Goal: Register for event/course

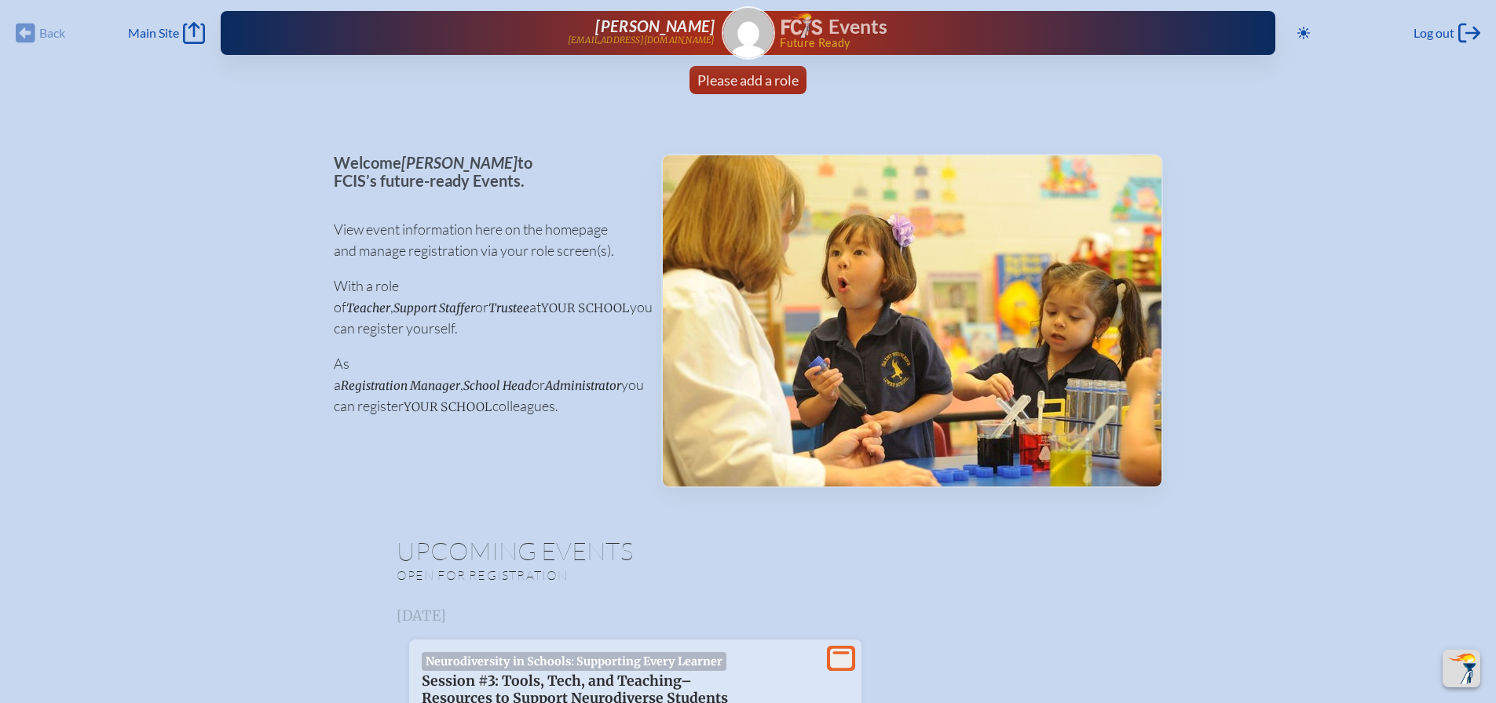
scroll to position [1413, 0]
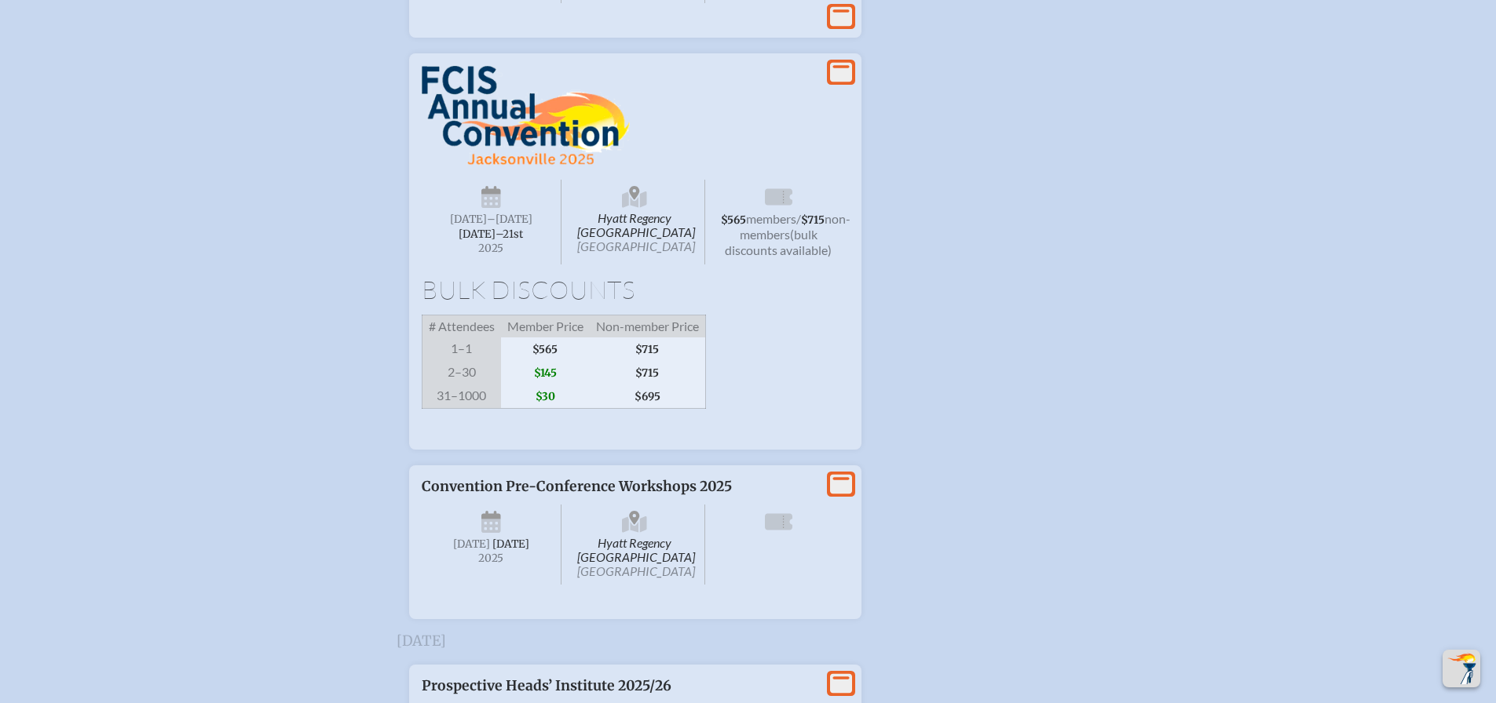
click at [582, 361] on span "$565" at bounding box center [545, 350] width 89 height 24
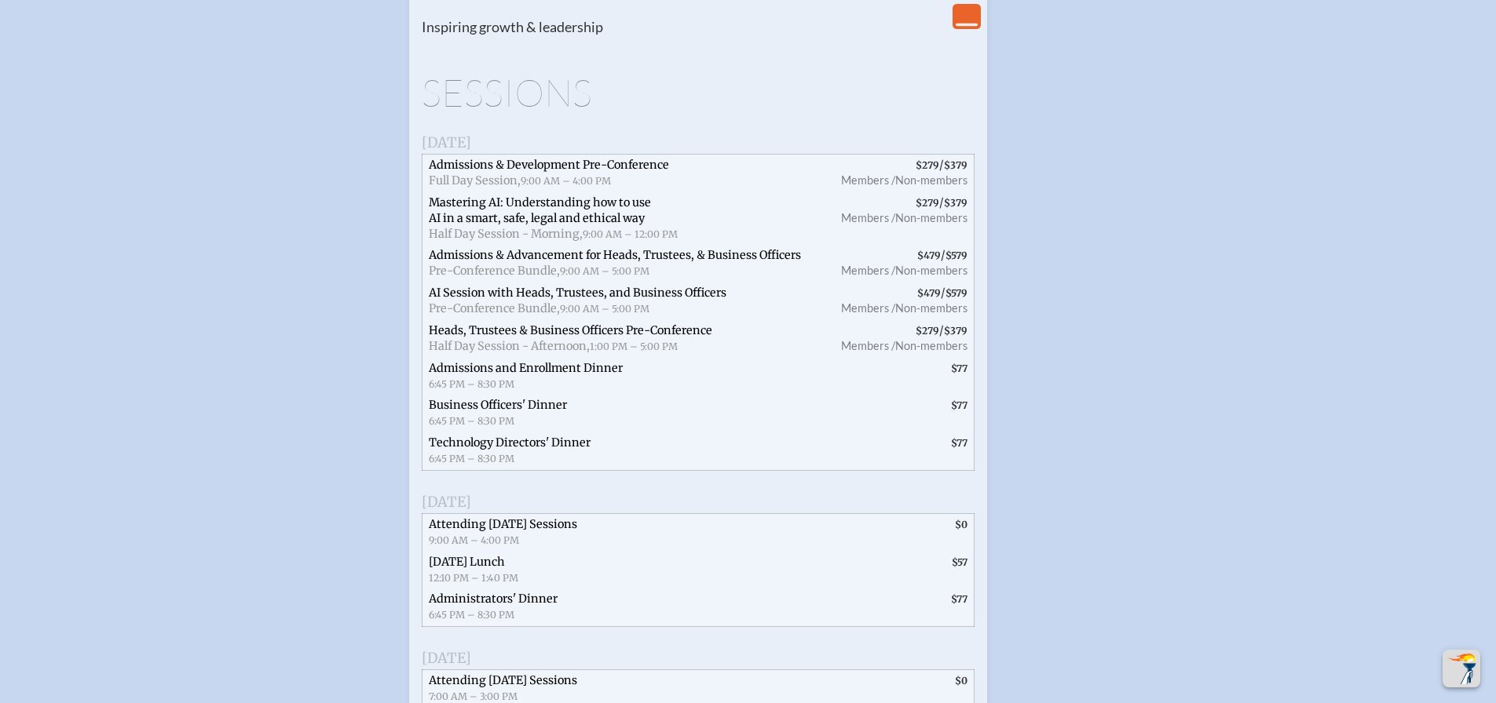
scroll to position [1936, 0]
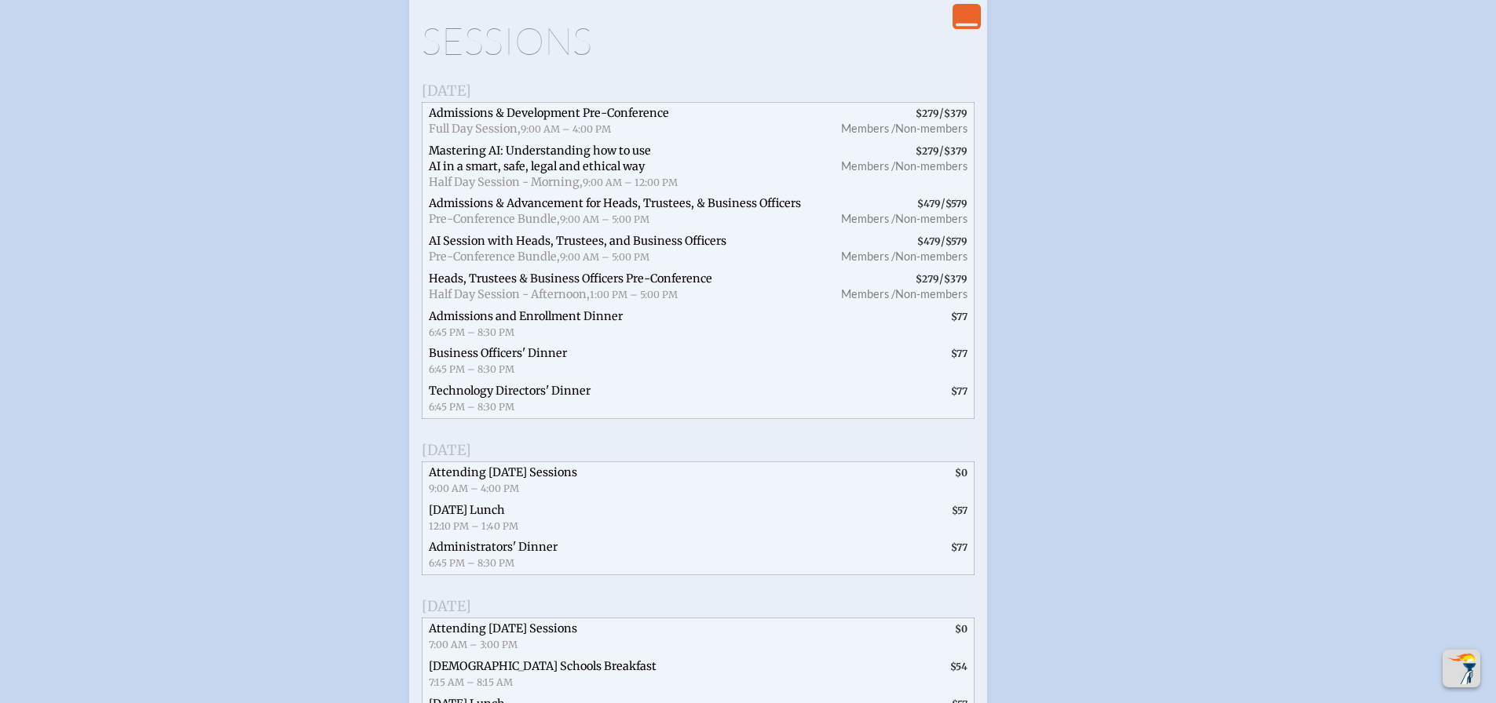
type input "[EMAIL_ADDRESS][DOMAIN_NAME]"
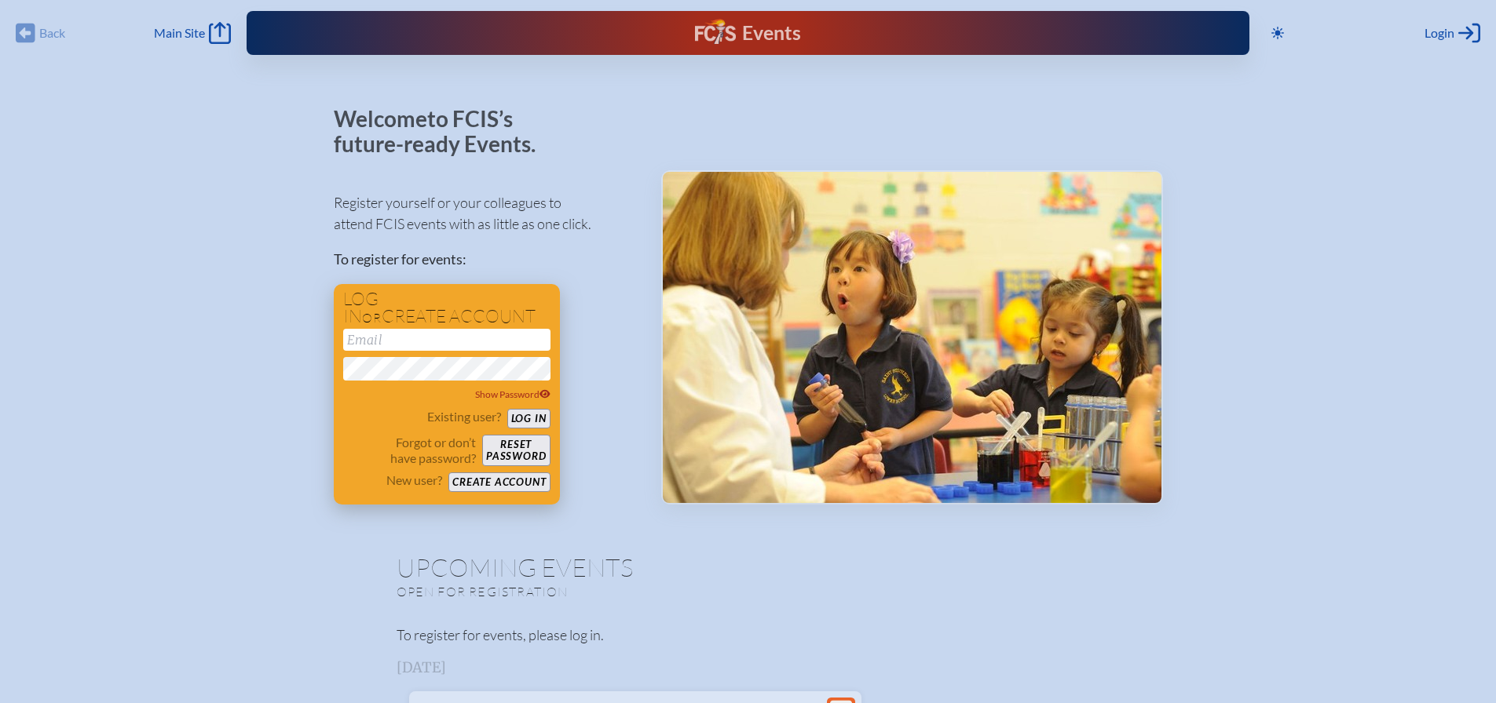
type input "[EMAIL_ADDRESS][DOMAIN_NAME]"
click at [539, 409] on div "Existing user? Log in" at bounding box center [446, 419] width 207 height 20
click at [536, 419] on button "Log in" at bounding box center [528, 419] width 43 height 20
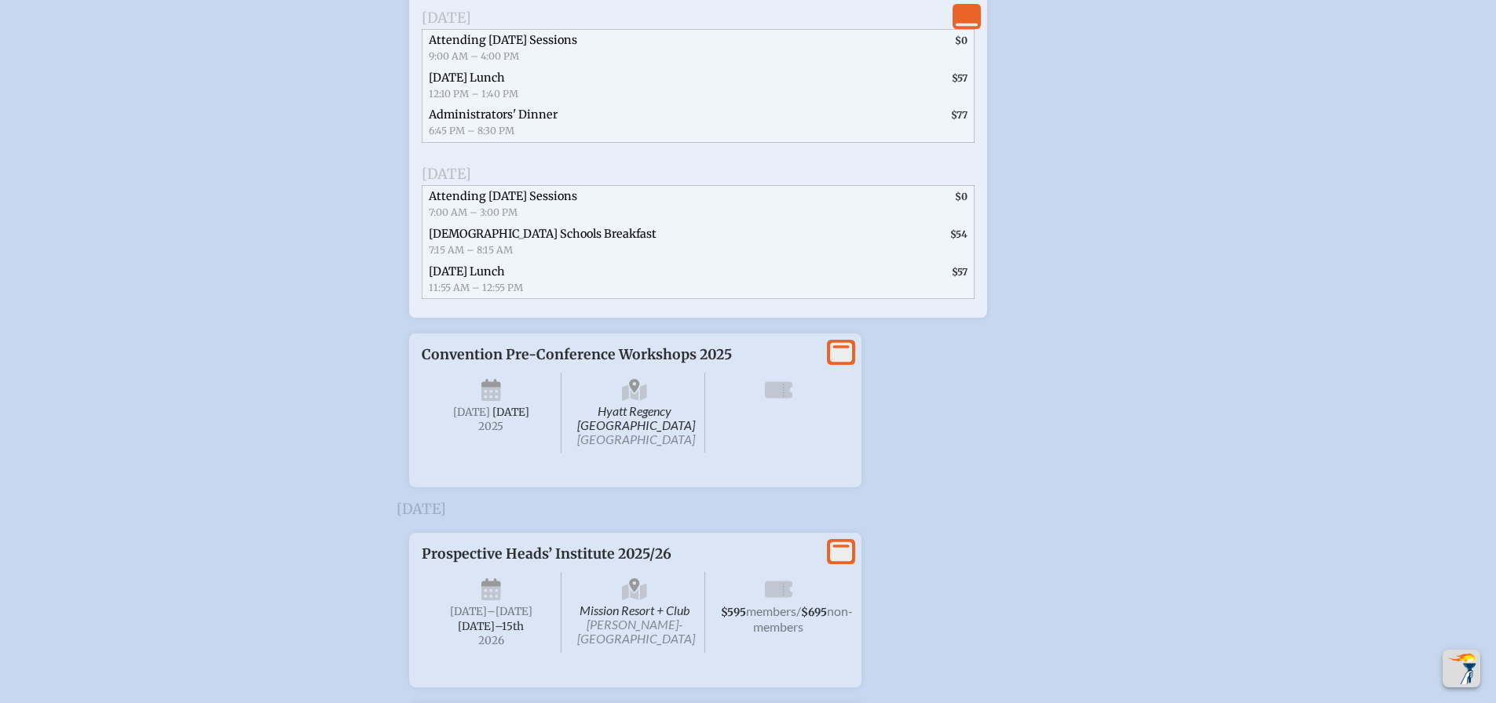
scroll to position [2355, 0]
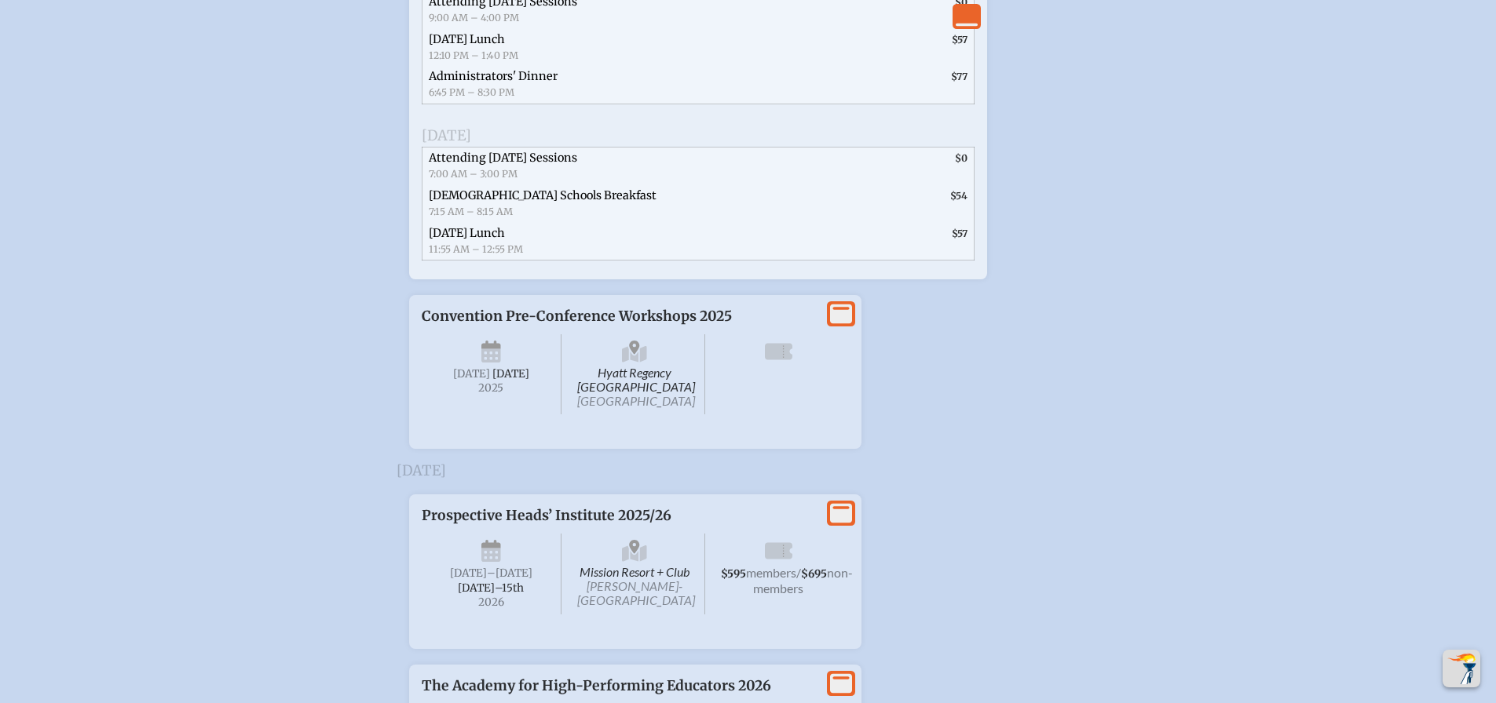
click at [835, 324] on icon at bounding box center [841, 315] width 22 height 20
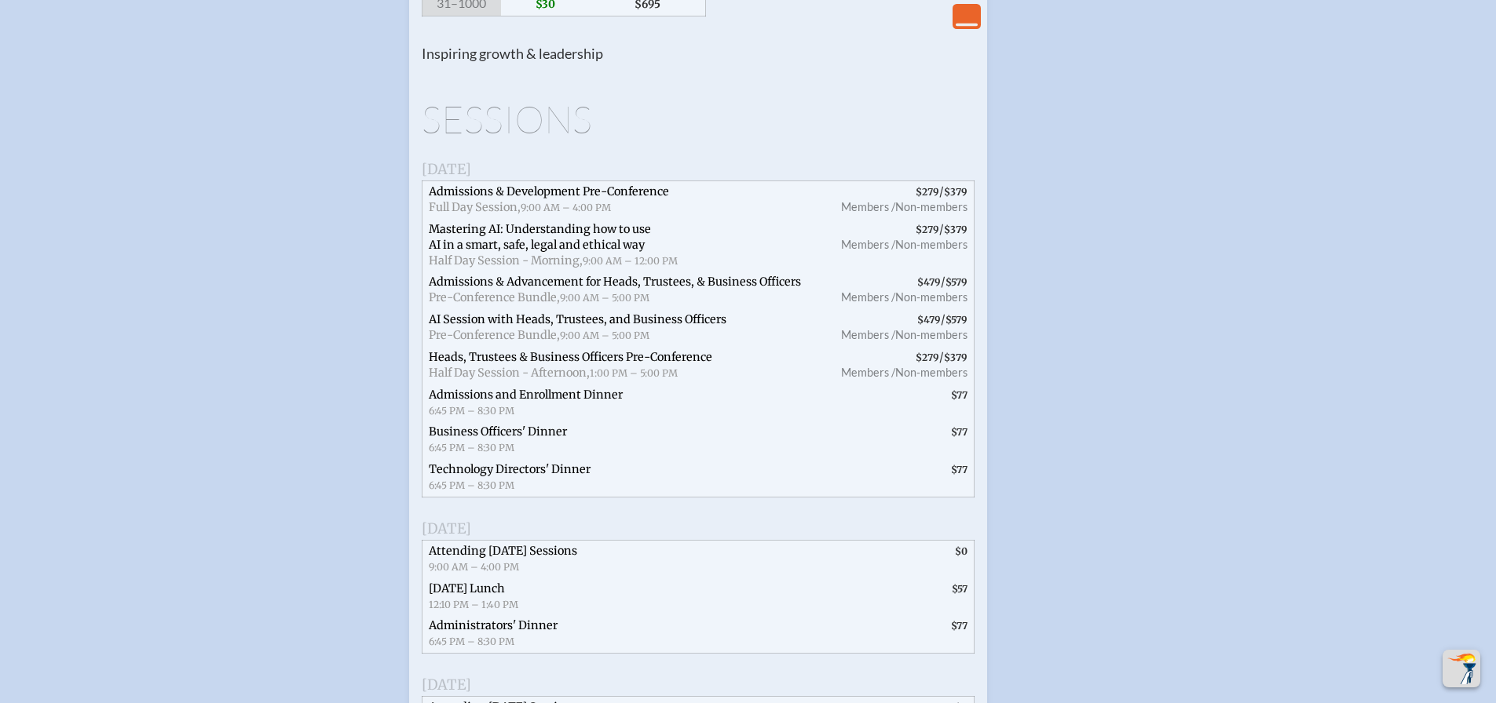
scroll to position [1492, 0]
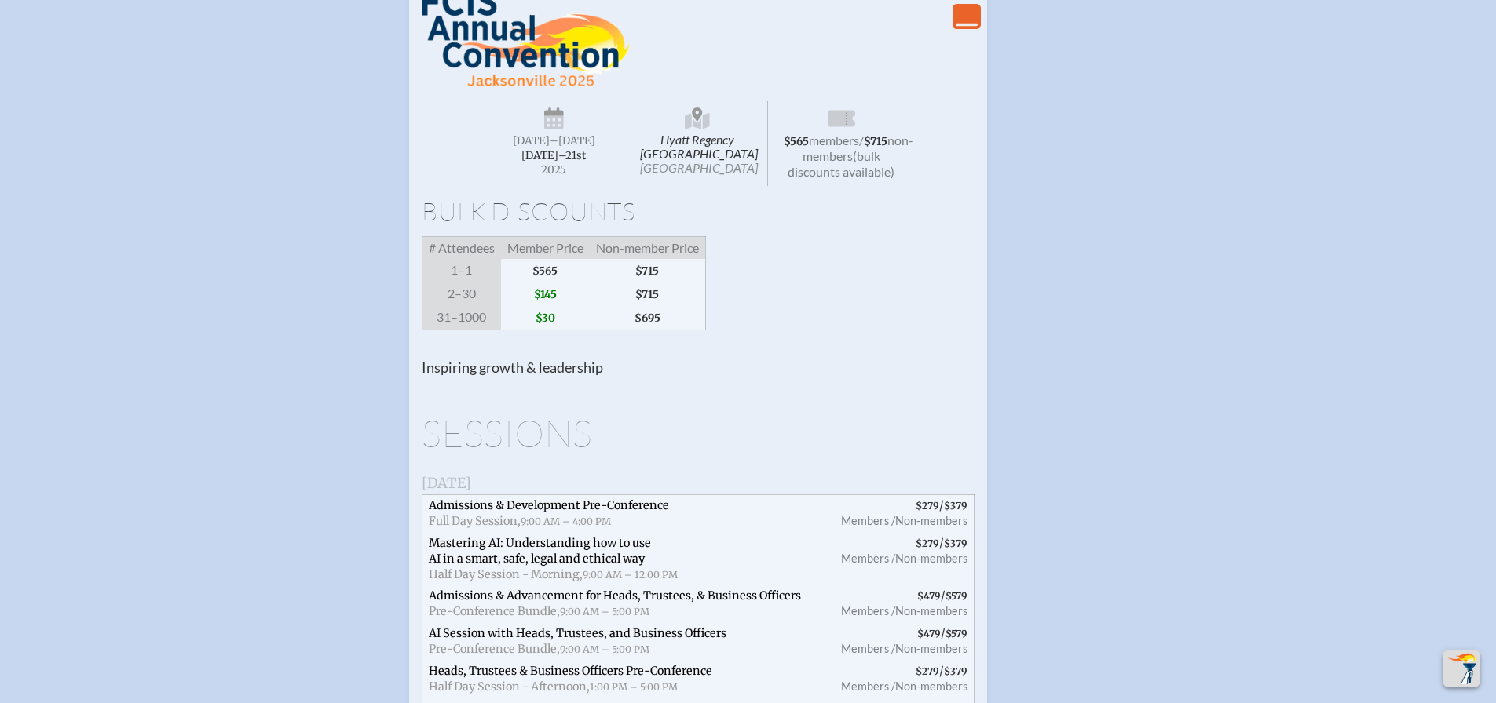
click at [974, 27] on icon "View Less" at bounding box center [967, 16] width 22 height 22
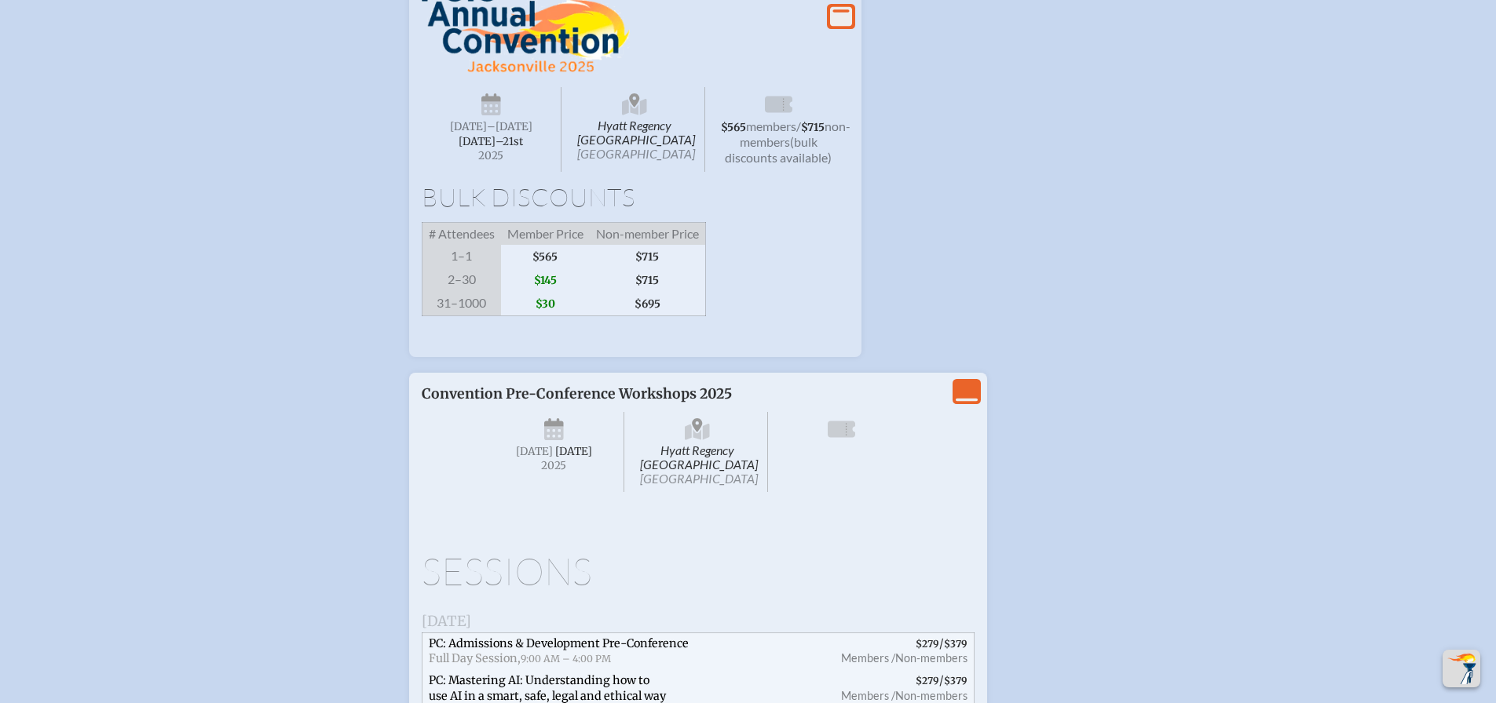
click at [548, 292] on span "$145" at bounding box center [545, 281] width 89 height 24
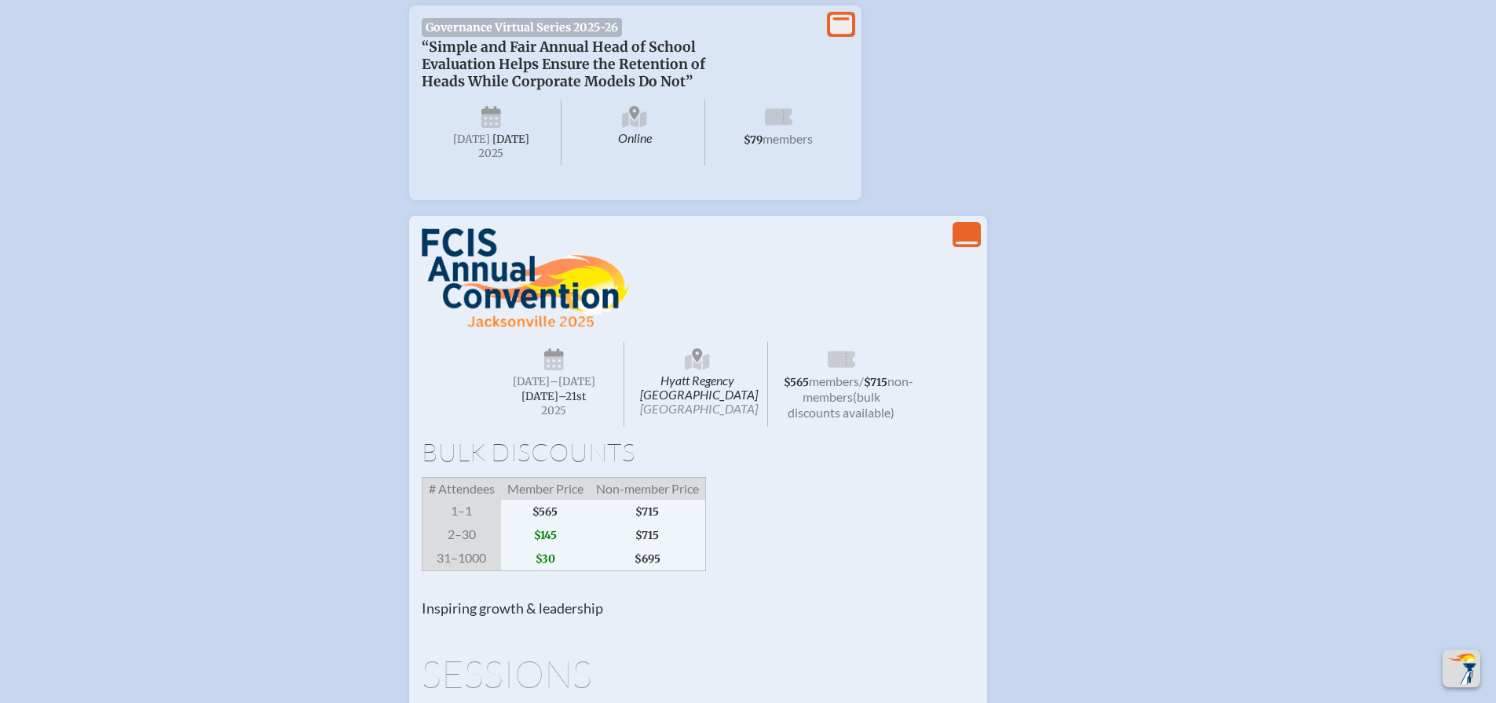
scroll to position [1082, 0]
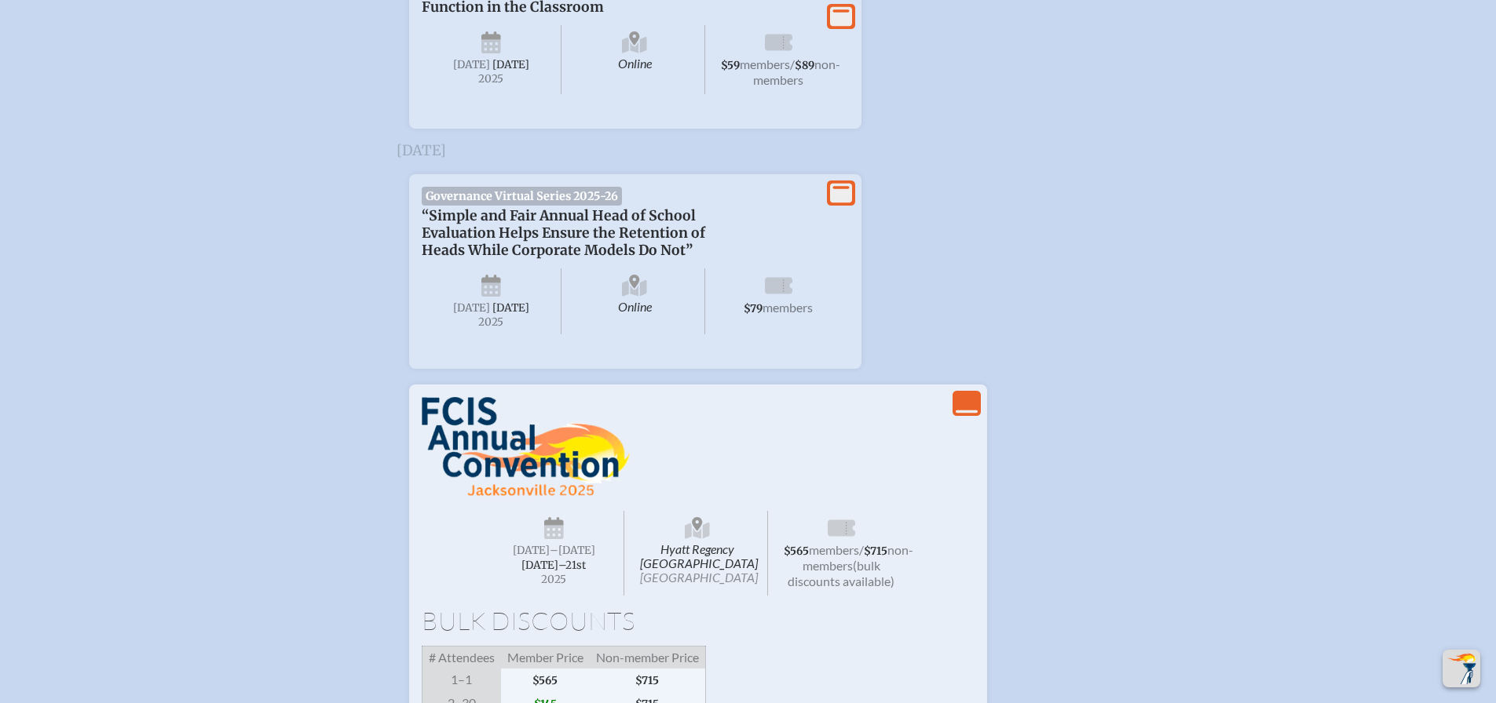
click at [961, 415] on icon "View Less" at bounding box center [967, 404] width 22 height 22
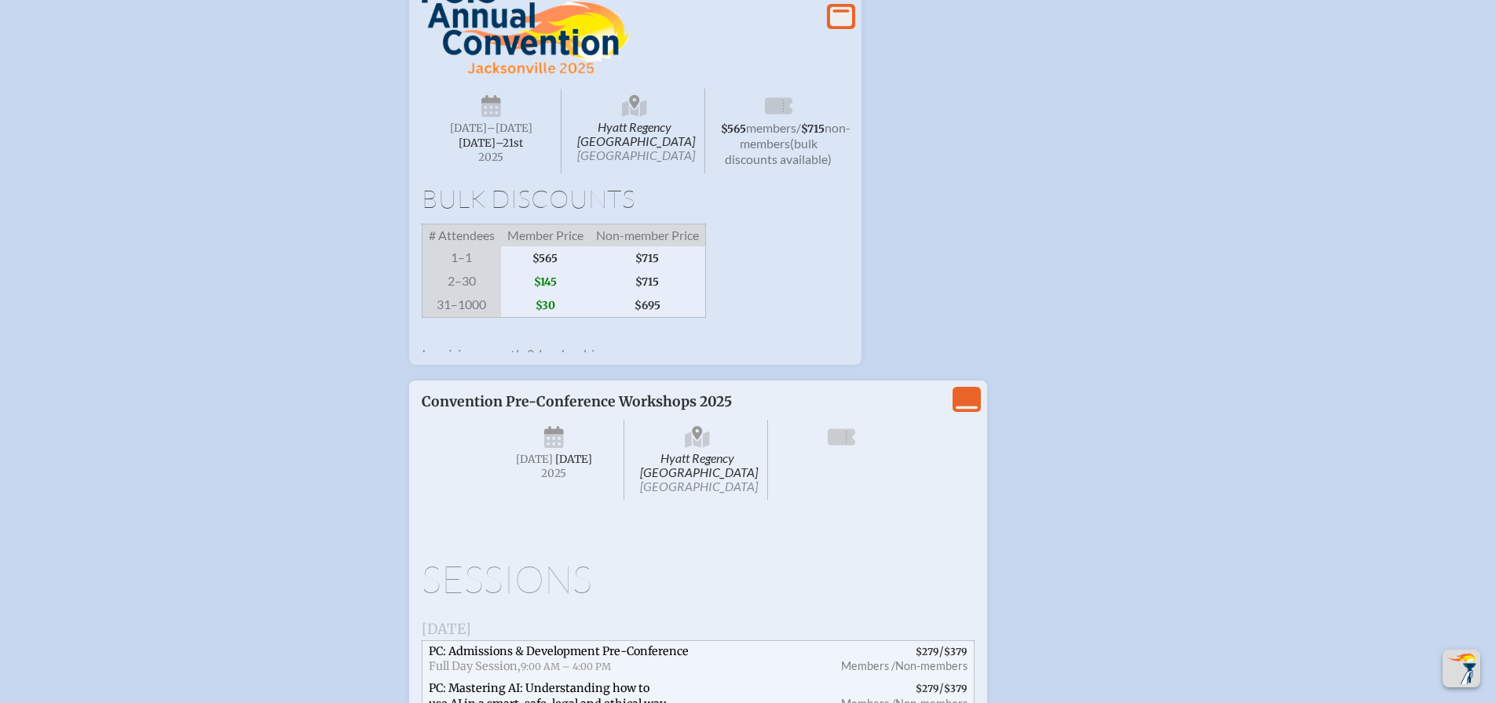
scroll to position [1506, 0]
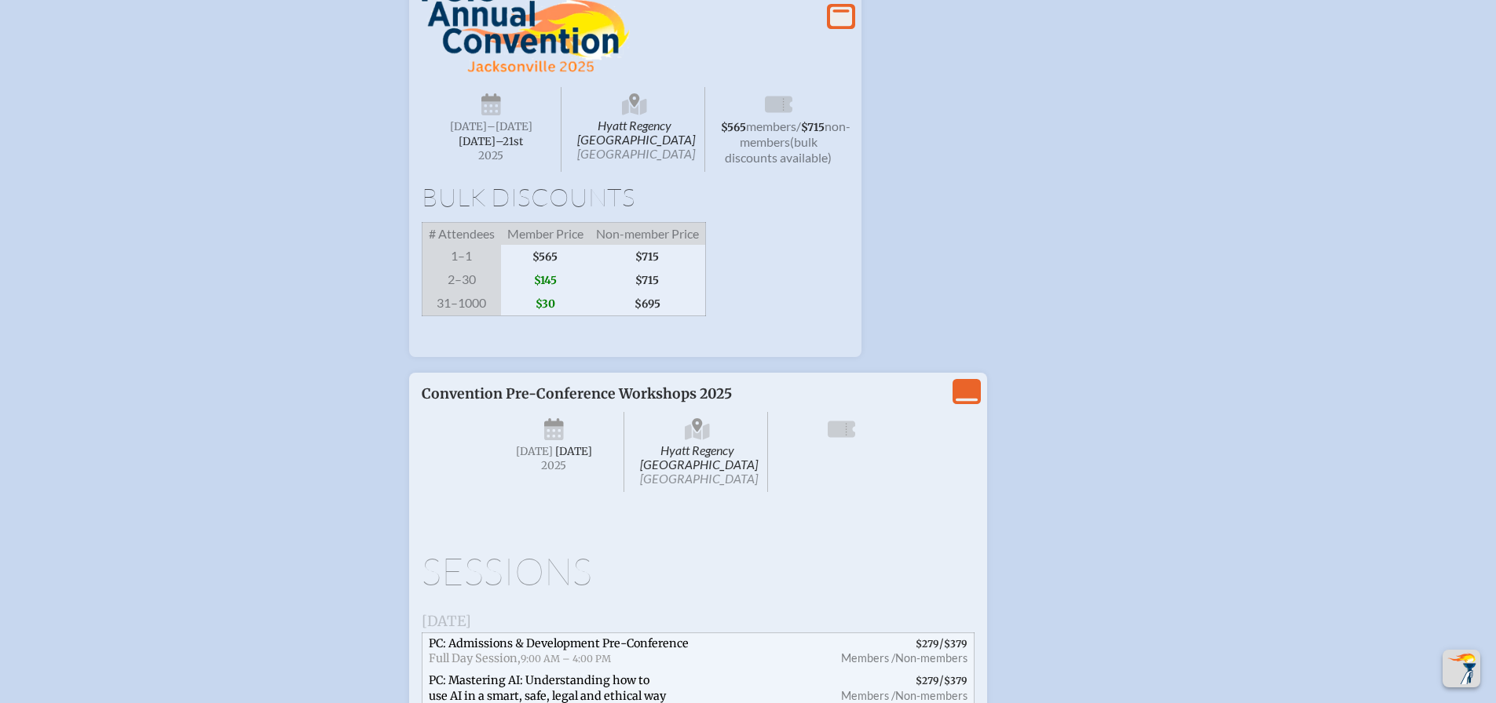
click at [459, 60] on img at bounding box center [526, 23] width 208 height 100
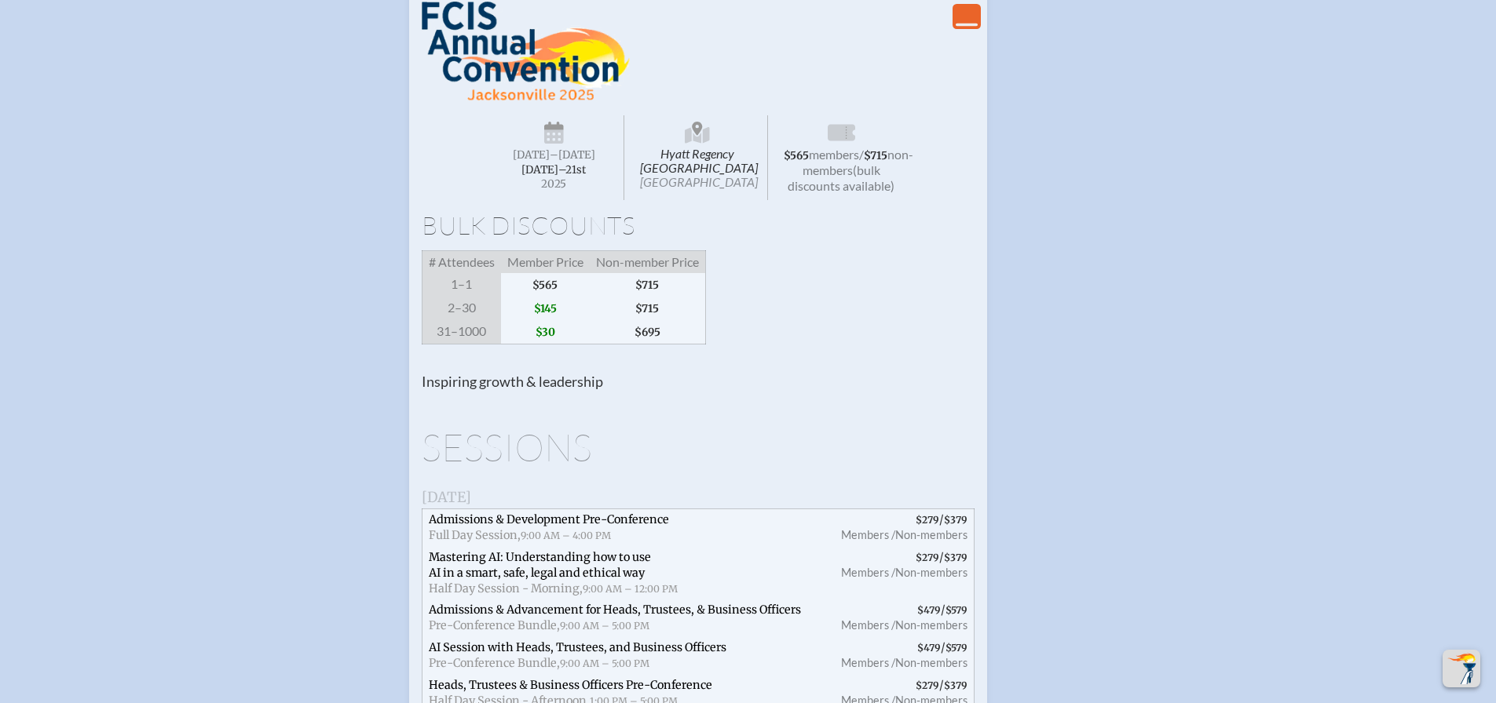
scroll to position [1492, 0]
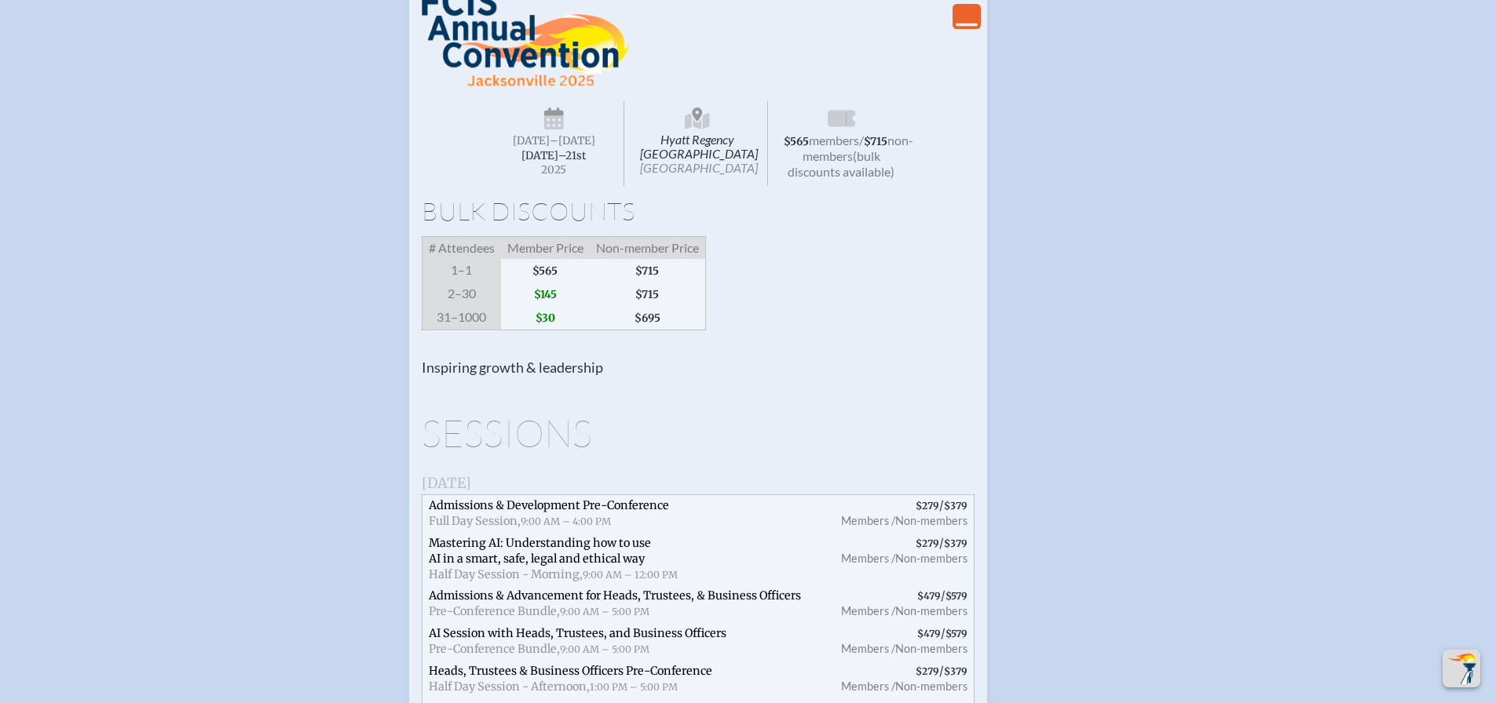
click at [970, 27] on icon "View Less" at bounding box center [967, 16] width 22 height 22
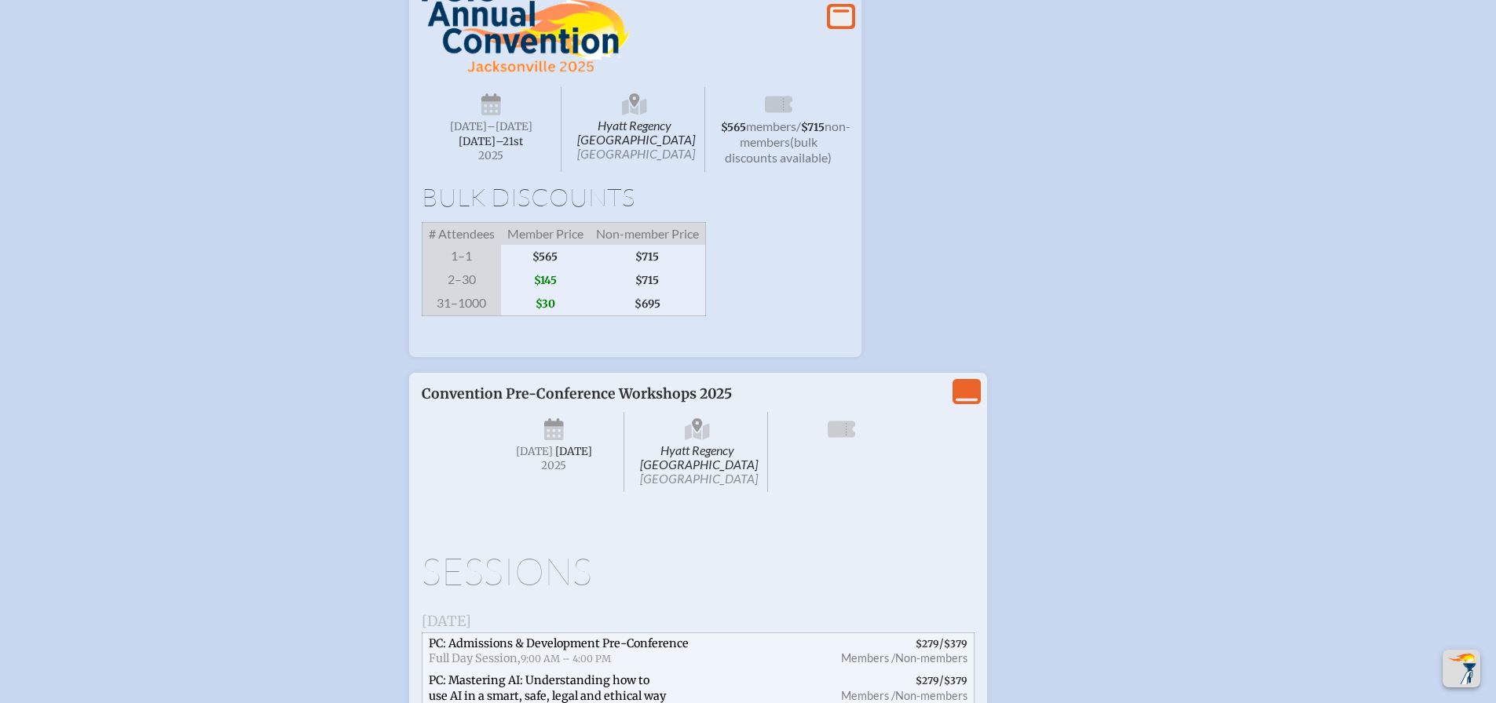
click at [833, 27] on icon "View More" at bounding box center [841, 16] width 22 height 22
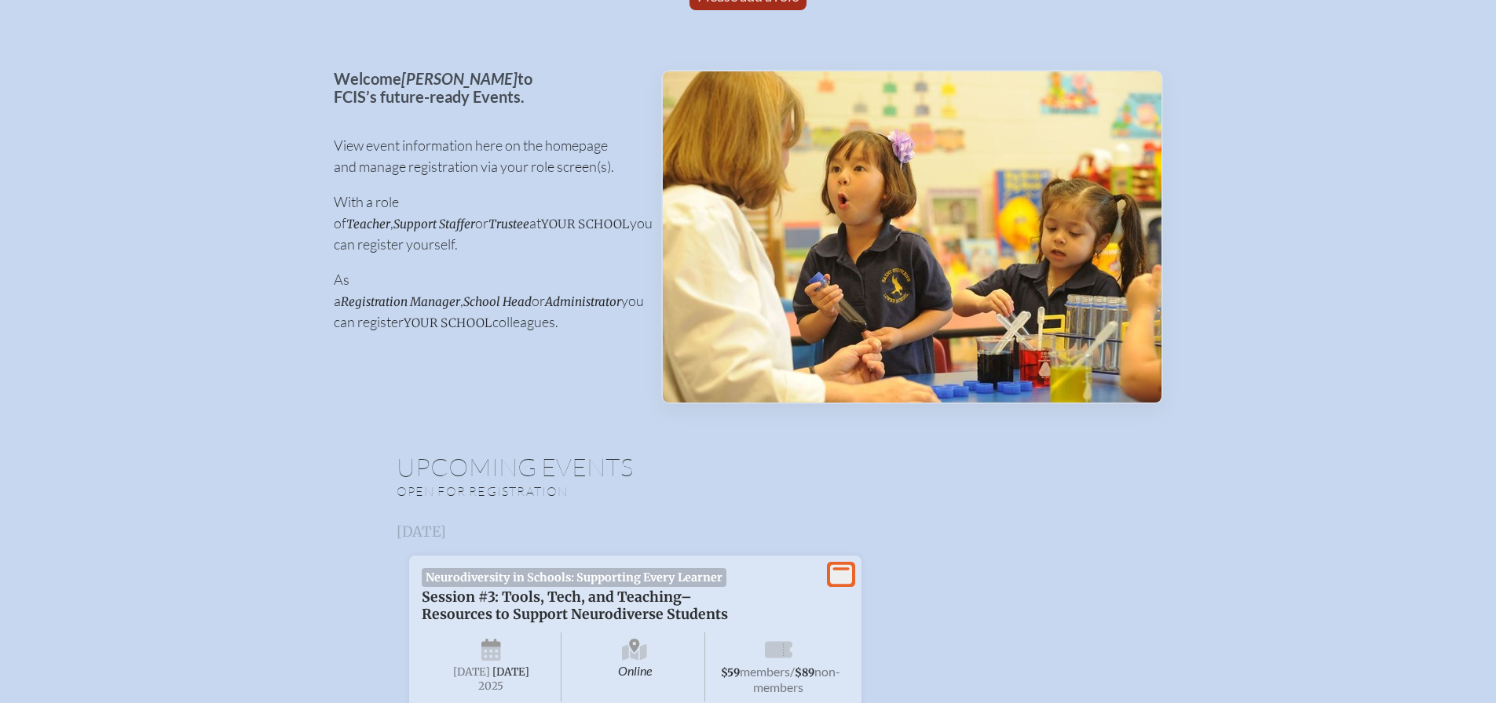
scroll to position [0, 0]
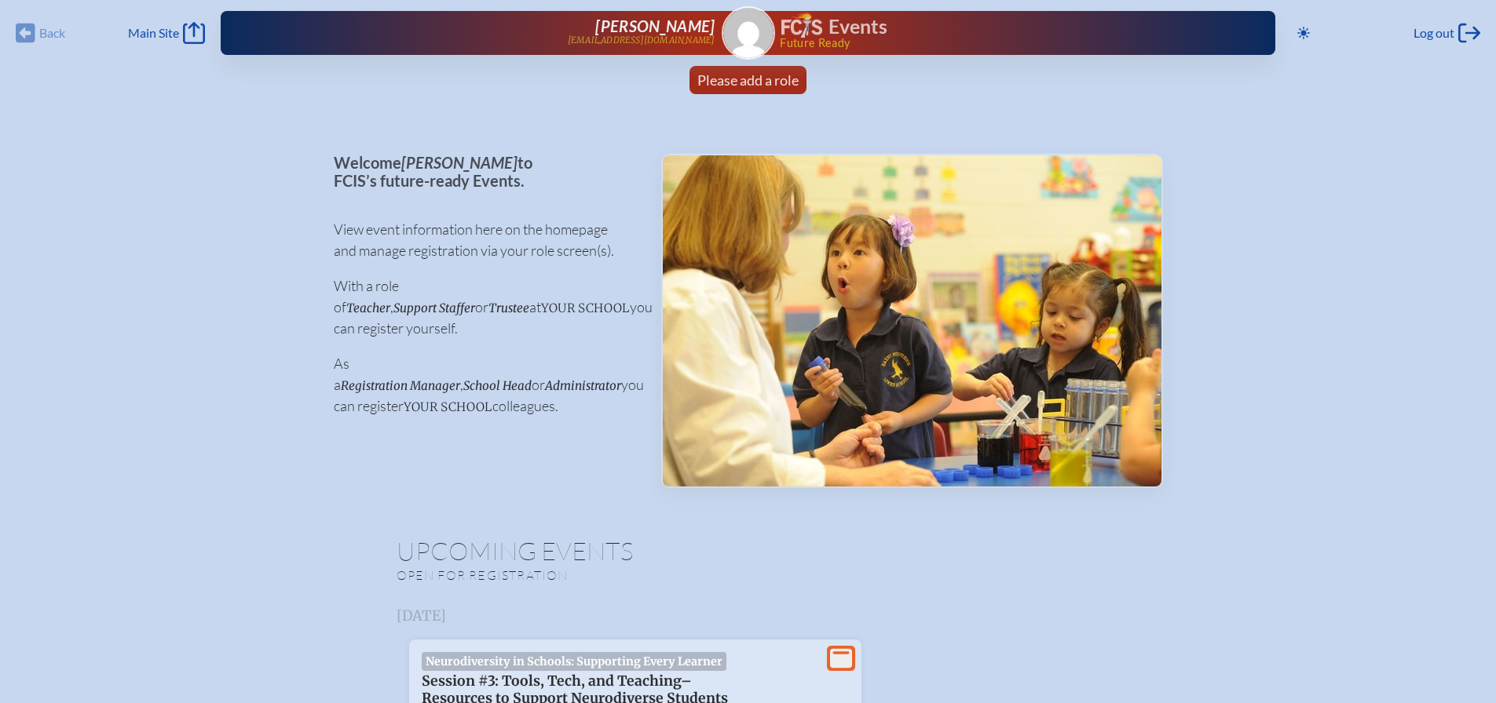
click at [404, 400] on span "your school" at bounding box center [448, 407] width 89 height 15
click at [163, 28] on span "Main Site" at bounding box center [153, 33] width 51 height 16
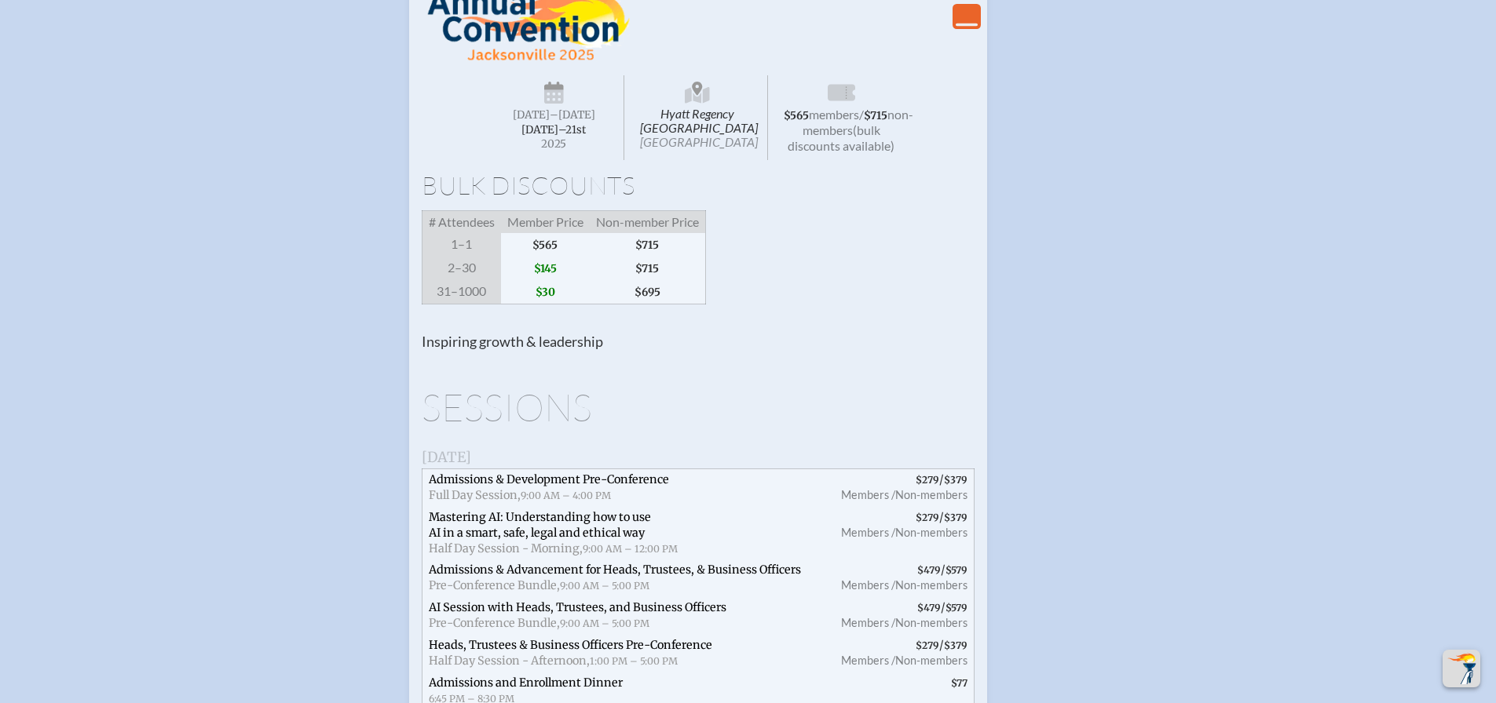
scroll to position [1413, 0]
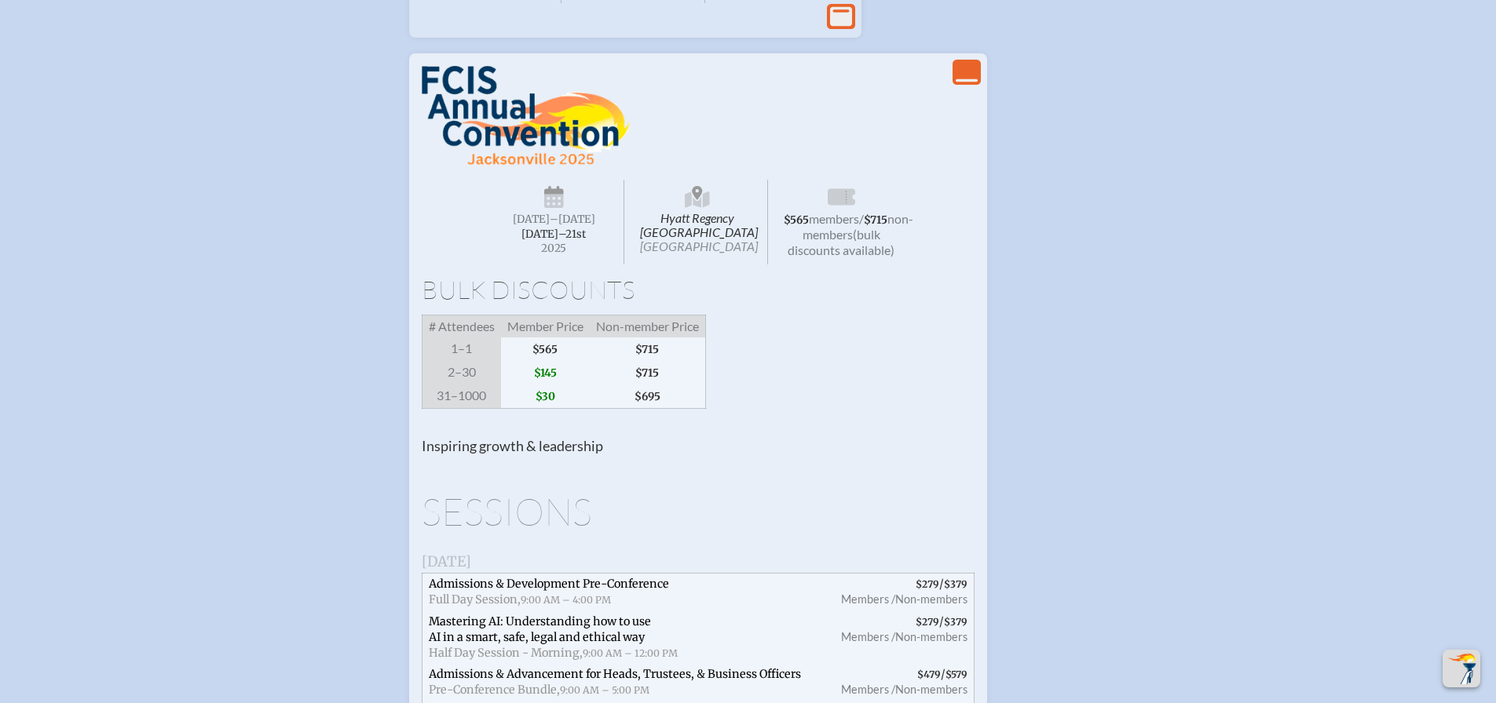
click at [553, 385] on span "$145" at bounding box center [545, 373] width 89 height 24
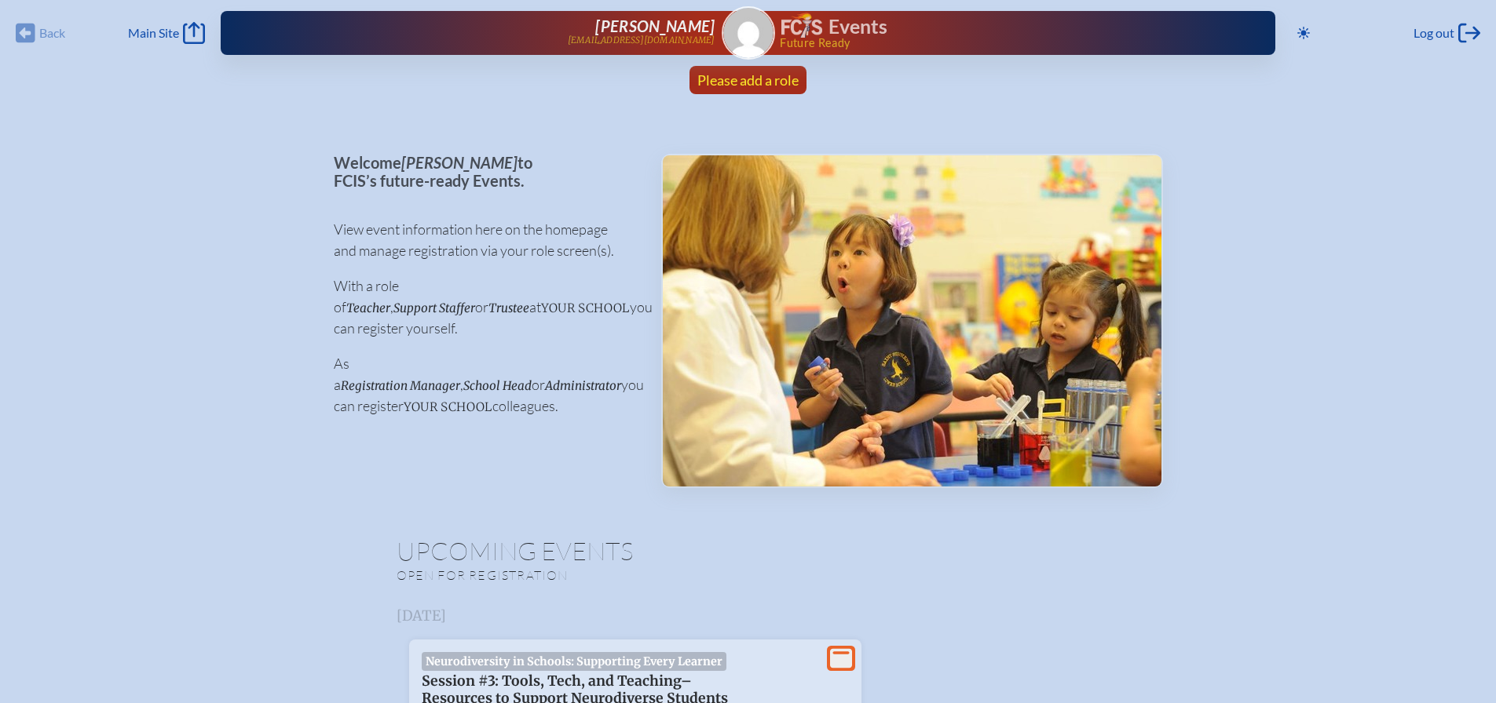
click at [755, 76] on span "Please add a role" at bounding box center [747, 79] width 101 height 17
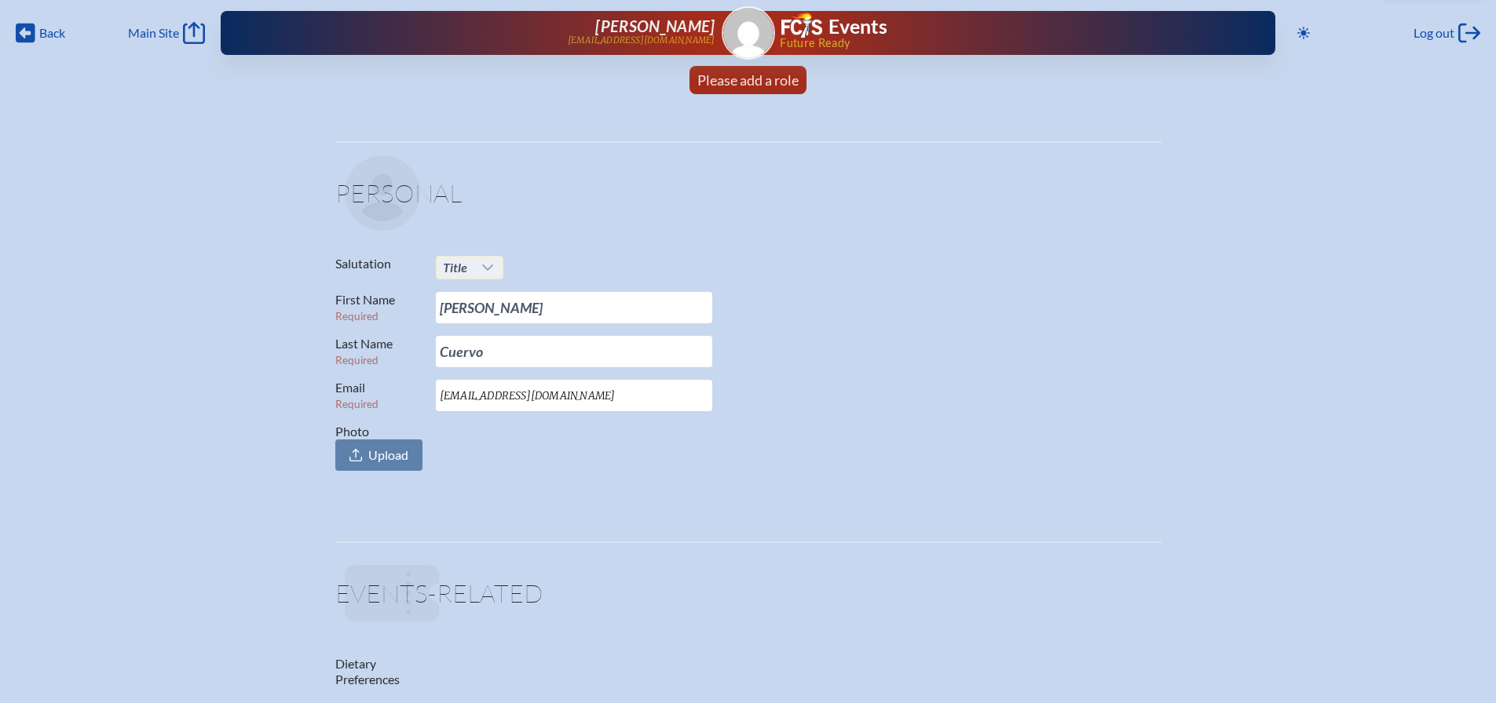
click at [487, 267] on icon at bounding box center [487, 267] width 13 height 13
click at [465, 320] on li "Mrs." at bounding box center [470, 319] width 68 height 22
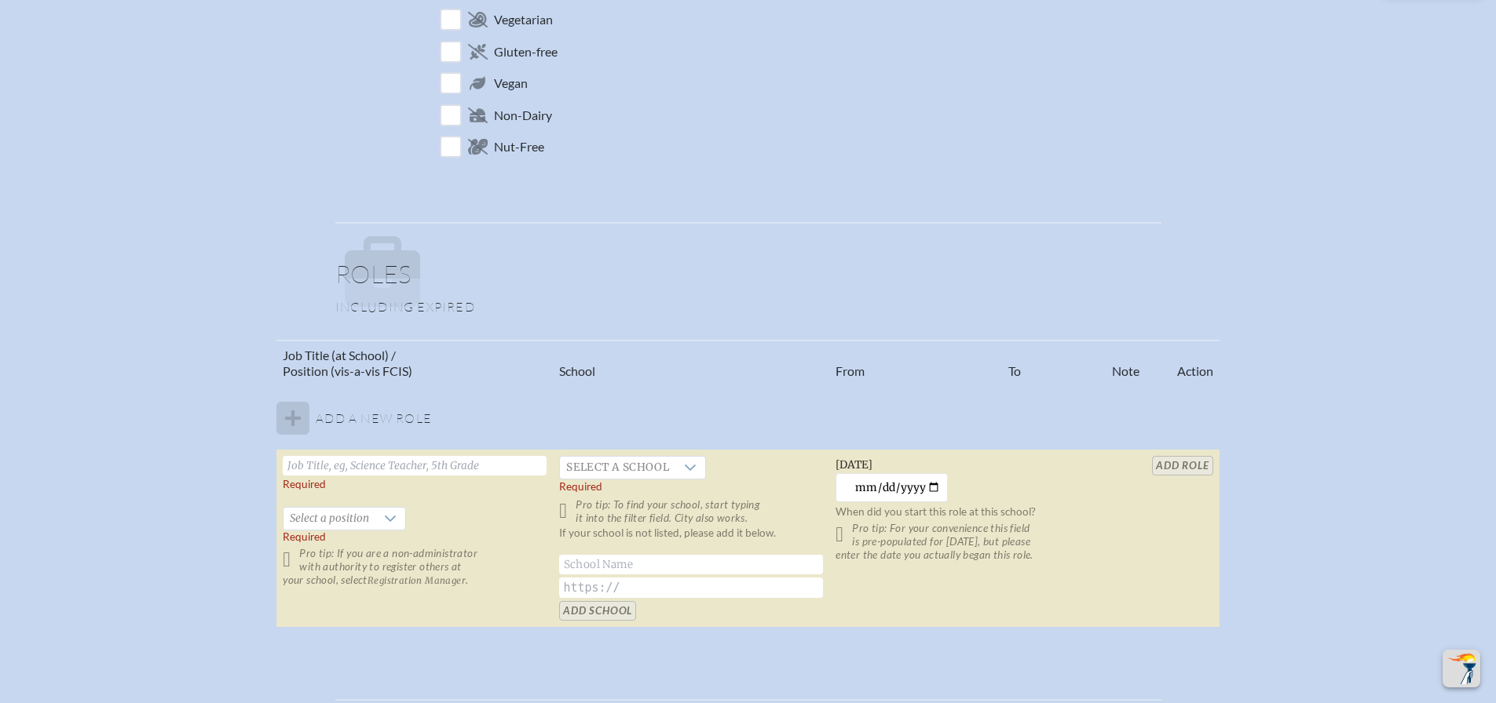
scroll to position [707, 0]
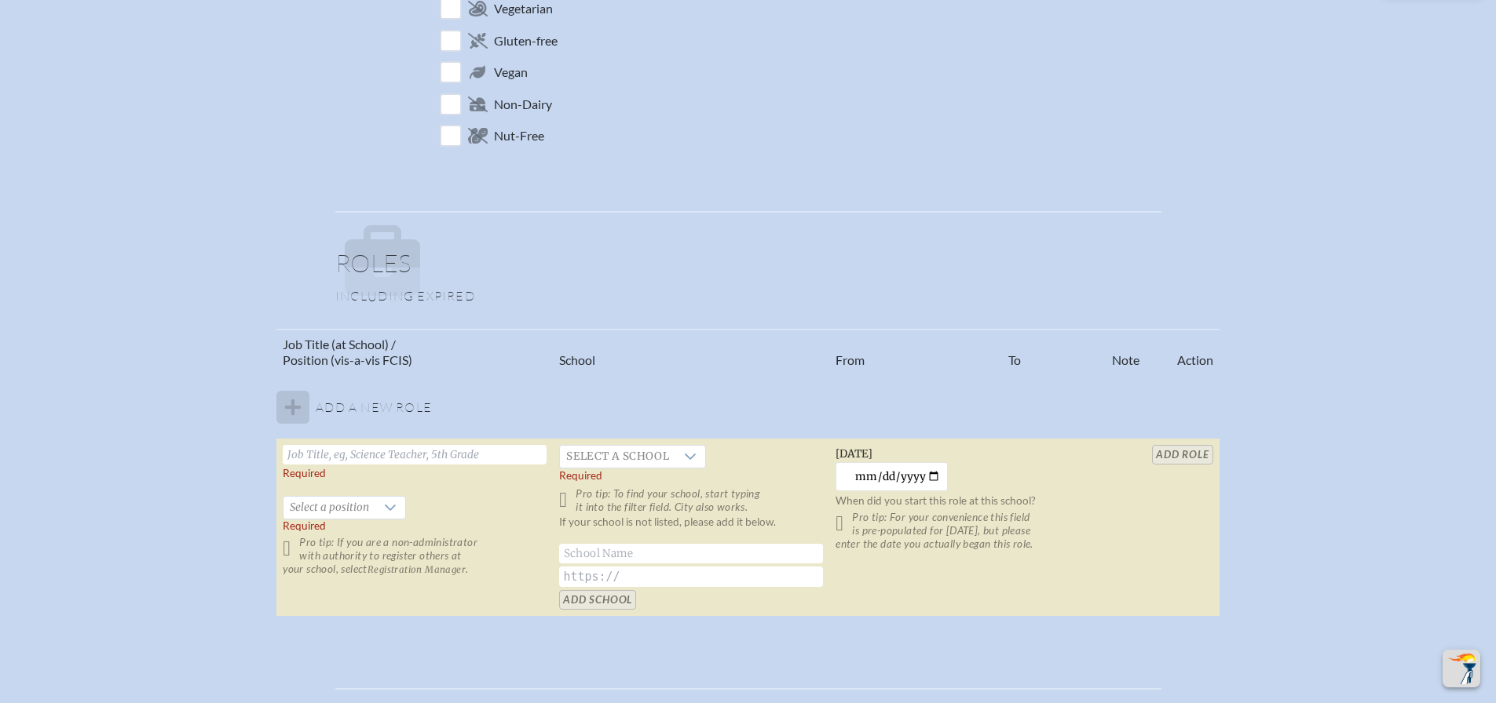
click at [352, 461] on input "text" at bounding box center [415, 455] width 264 height 20
click at [386, 456] on input "text" at bounding box center [415, 455] width 264 height 20
click at [386, 455] on input "text" at bounding box center [415, 455] width 264 height 20
type input "Director [GEOGRAPHIC_DATA]"
click at [675, 458] on div at bounding box center [690, 457] width 30 height 22
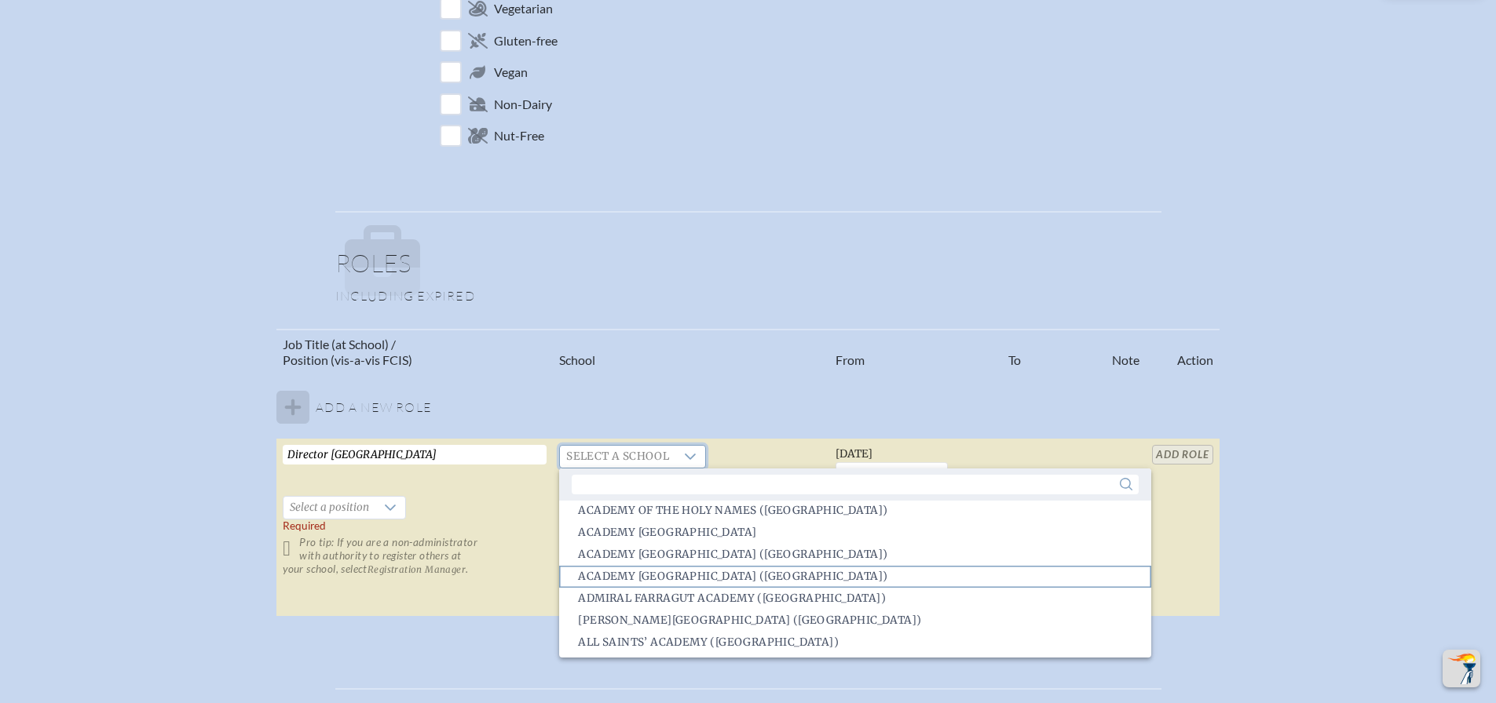
scroll to position [157, 0]
click at [692, 477] on input "text" at bounding box center [855, 485] width 566 height 20
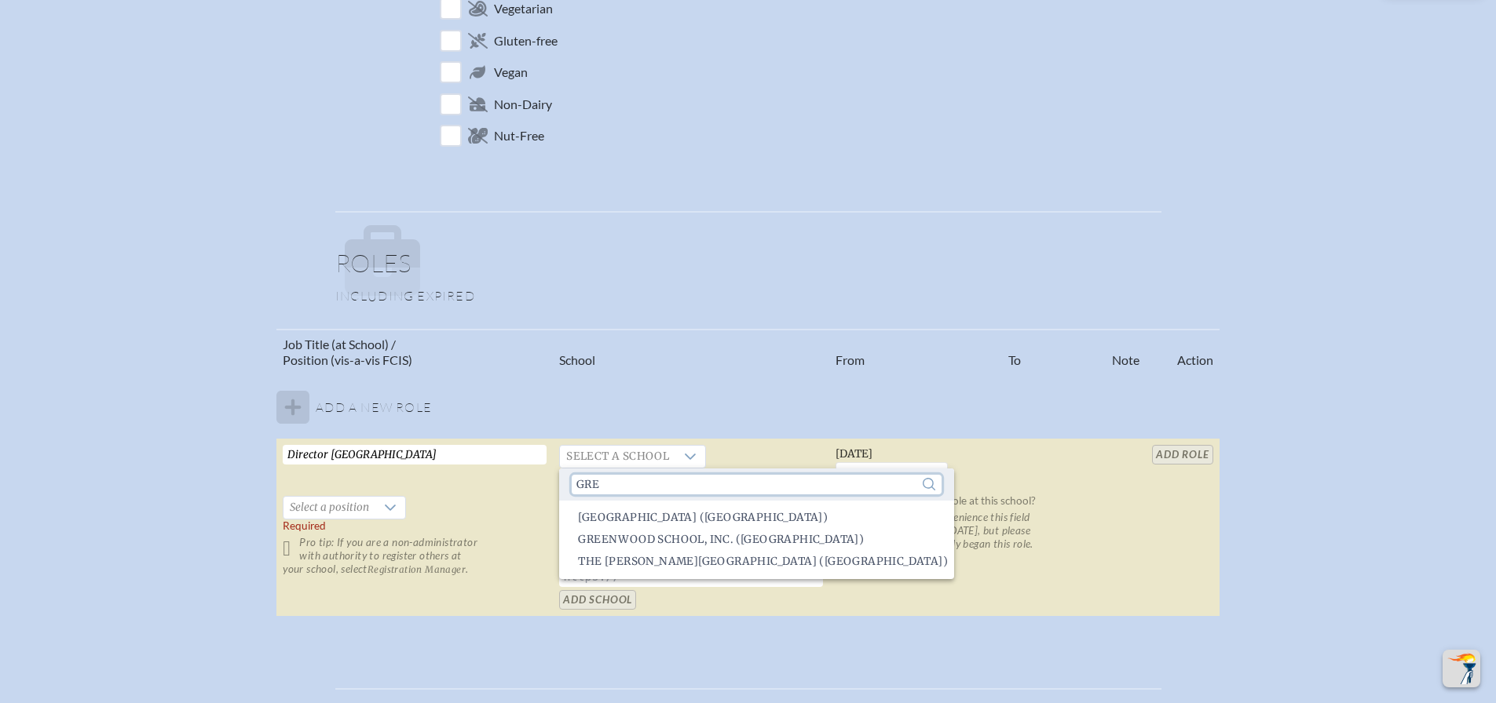
scroll to position [0, 0]
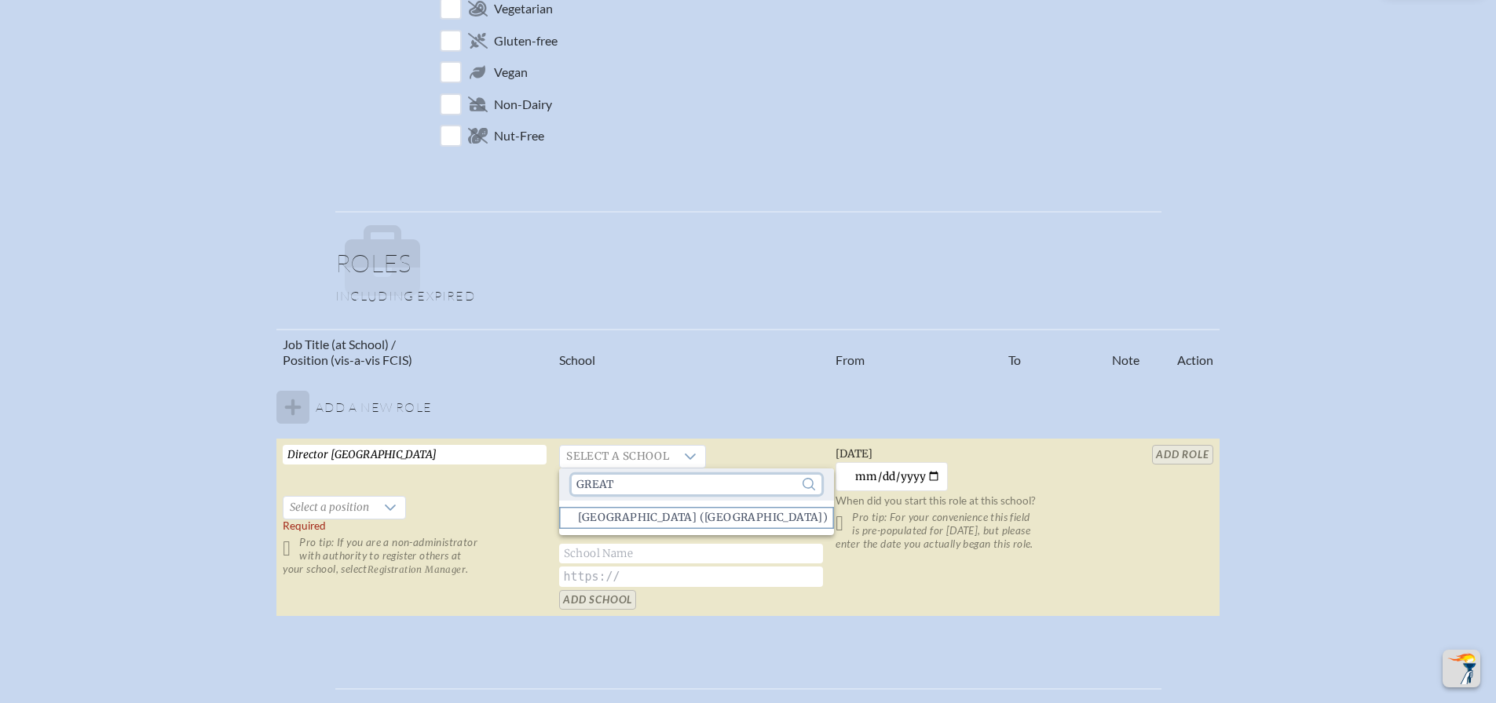
type input "great"
click at [694, 520] on span "Great Heights Academy (Miami)" at bounding box center [703, 518] width 250 height 16
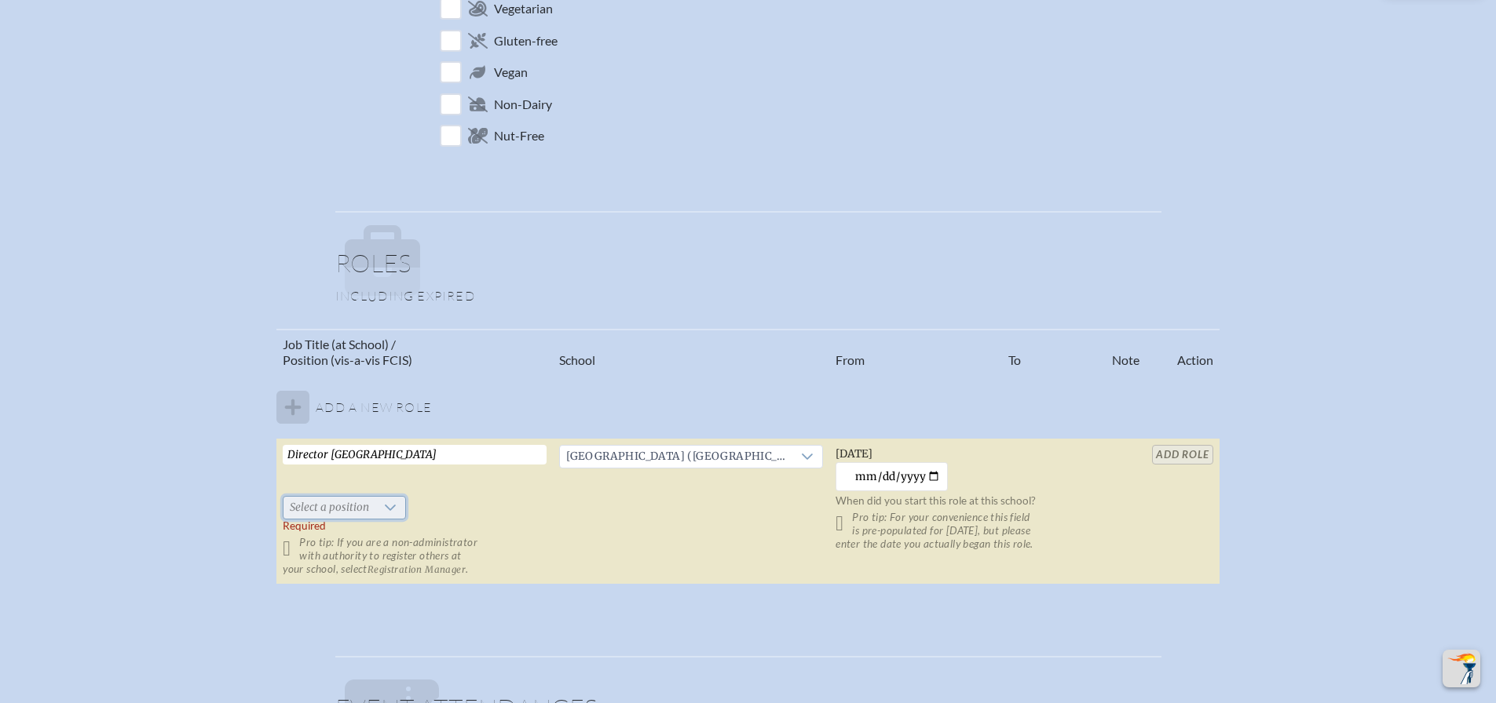
click at [370, 513] on span "Select a position" at bounding box center [329, 508] width 92 height 22
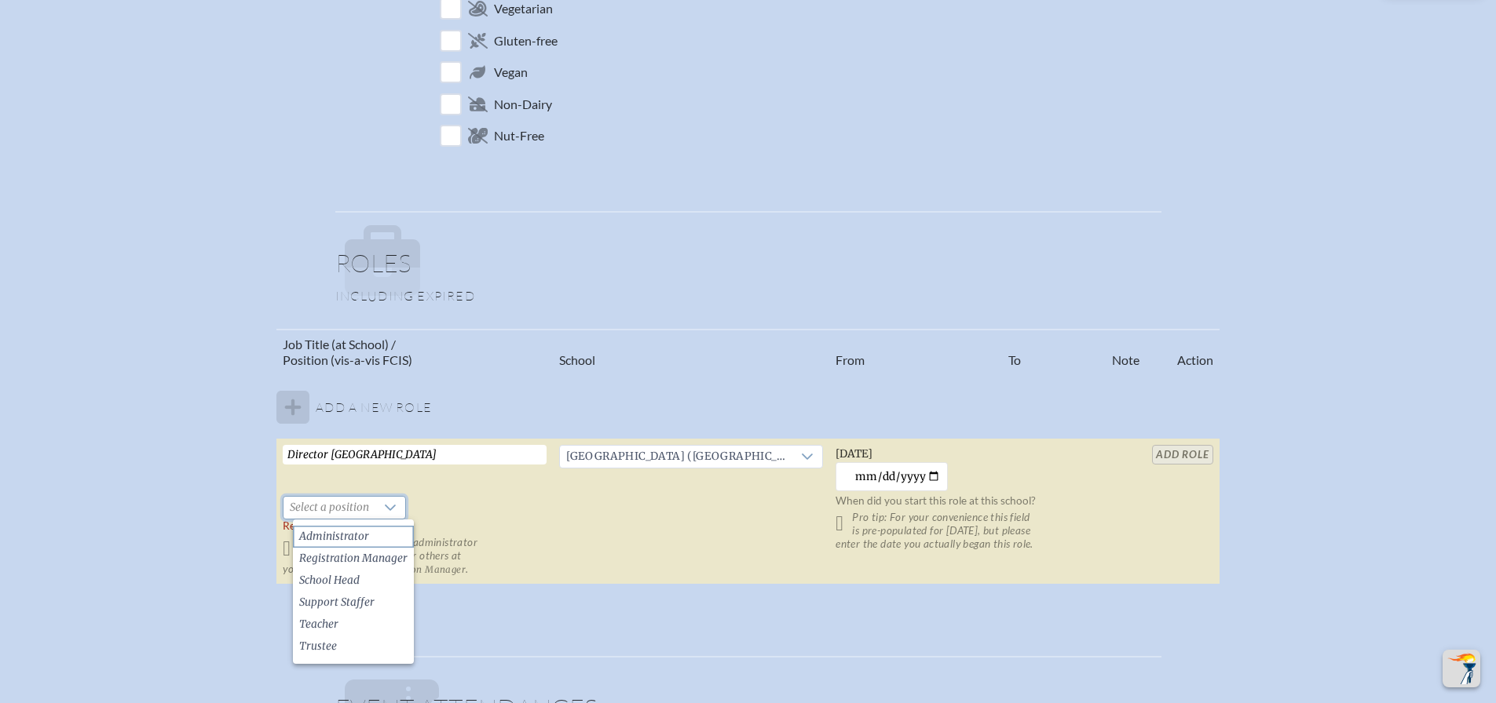
click at [369, 535] on li "Administrator" at bounding box center [353, 537] width 121 height 22
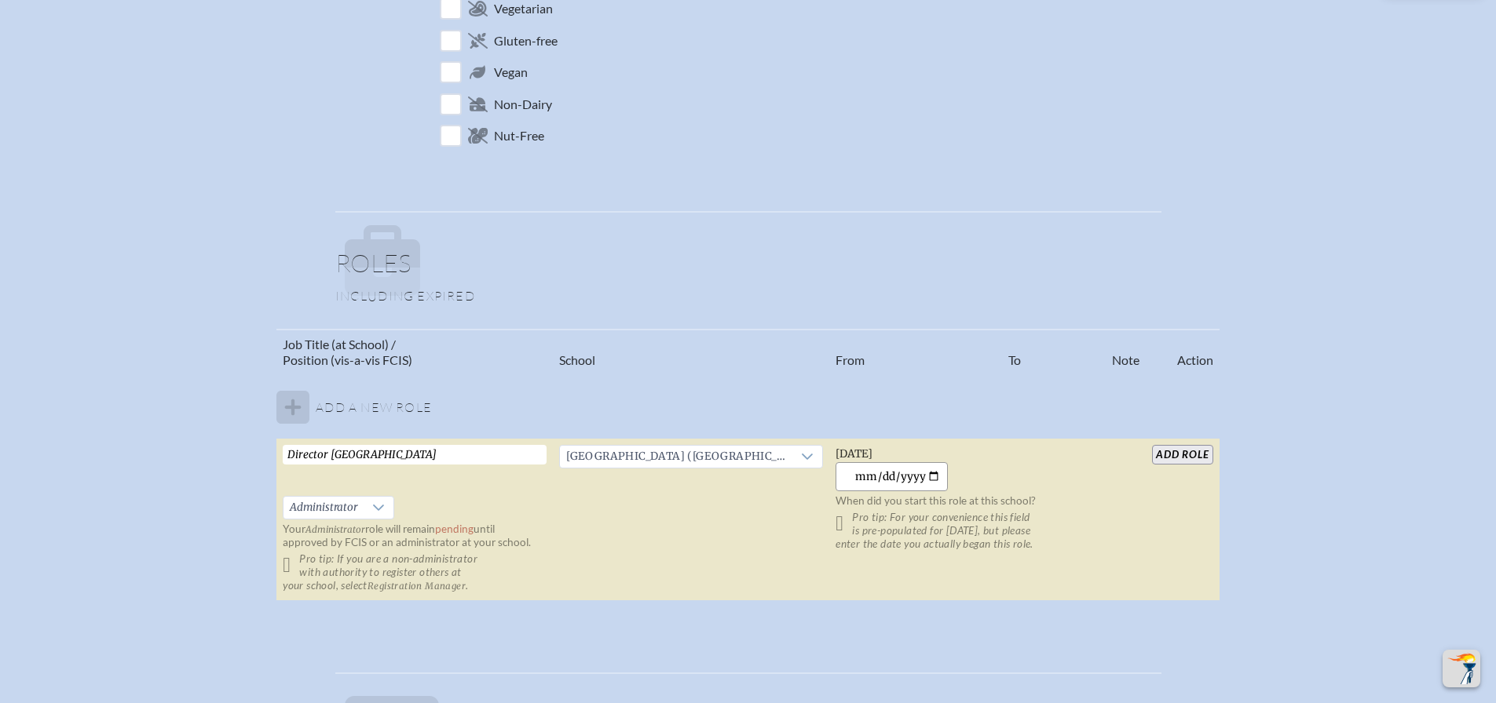
click at [919, 477] on input "[DATE]" at bounding box center [891, 476] width 112 height 29
click at [923, 479] on input "2025-10-14" at bounding box center [891, 476] width 112 height 29
click at [975, 475] on td "Tuesday, October 14th, 2025 2025-10-14 When did you start this role at this sch…" at bounding box center [967, 520] width 276 height 163
click at [925, 474] on input "2025-10-14" at bounding box center [891, 476] width 112 height 29
click at [924, 479] on input "2023-08-11" at bounding box center [891, 476] width 112 height 29
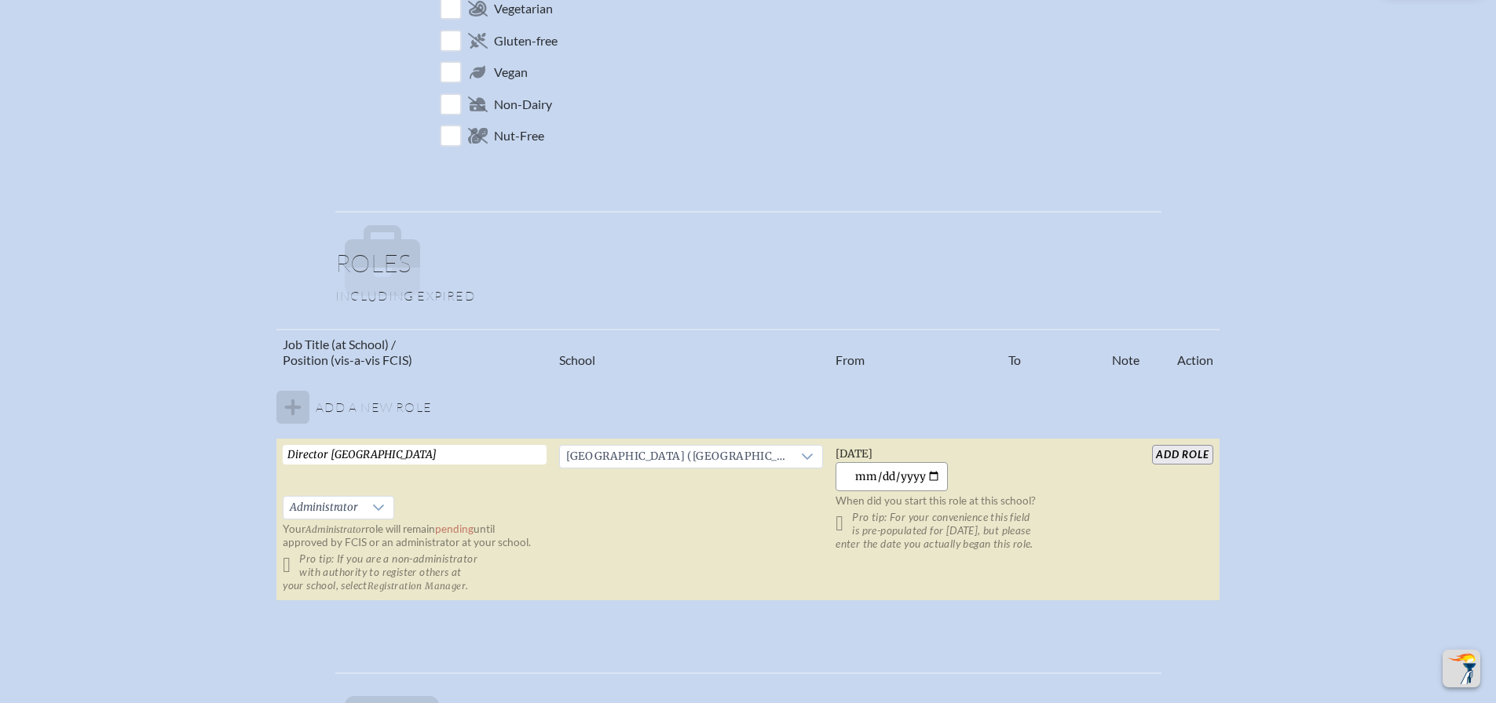
type input "2023-08-14"
click at [1172, 455] on input "add Role" at bounding box center [1182, 455] width 60 height 20
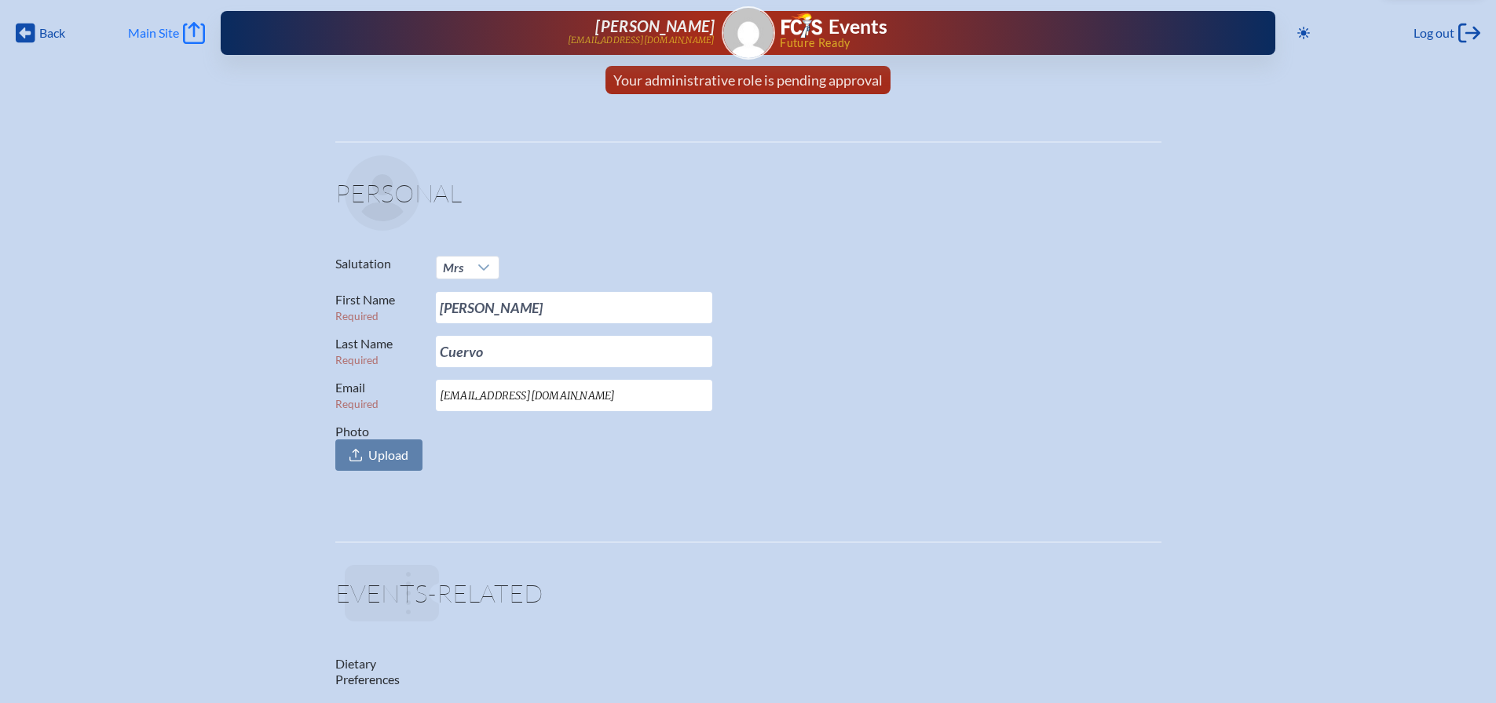
click at [177, 32] on span "Main Site" at bounding box center [153, 33] width 51 height 16
click at [151, 28] on span "Main Site" at bounding box center [153, 33] width 51 height 16
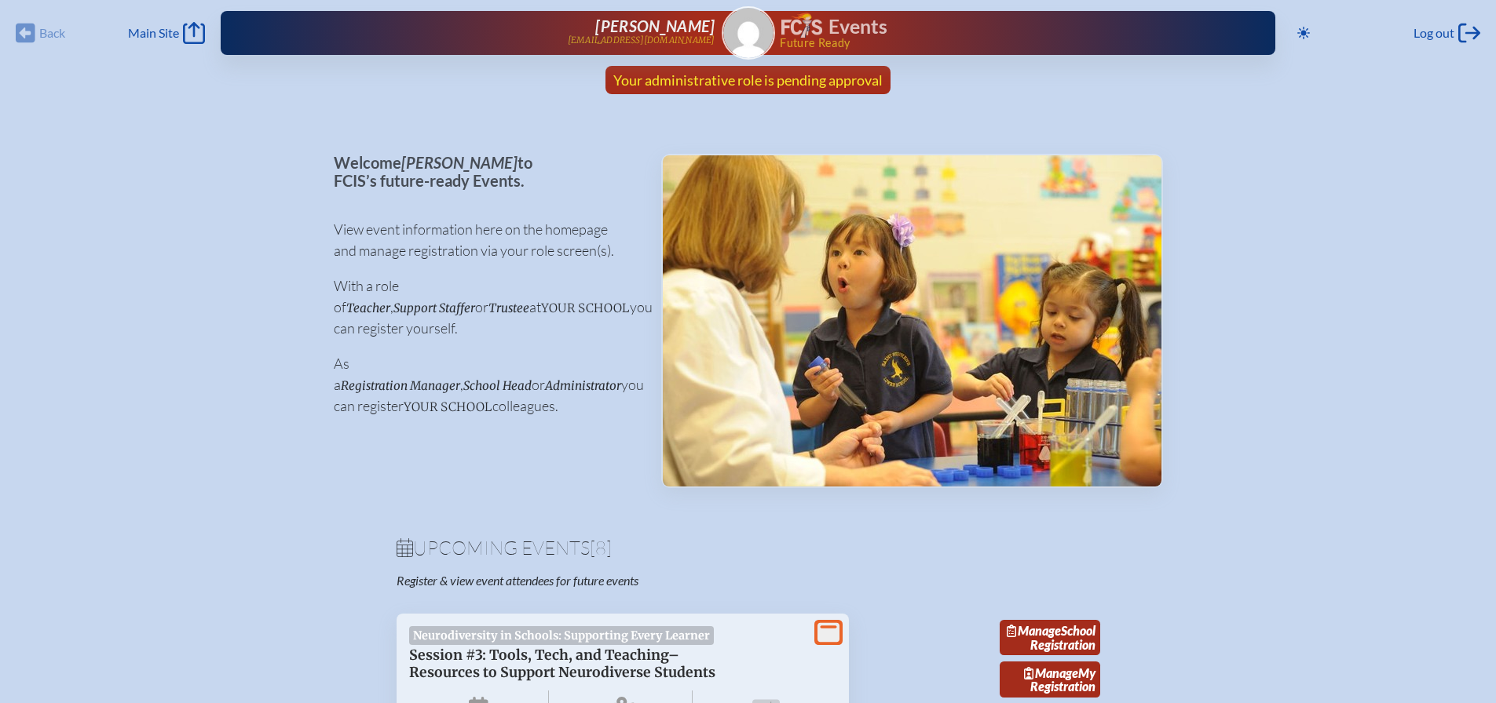
click at [835, 77] on span "Your administrative role is pending approval" at bounding box center [747, 79] width 269 height 17
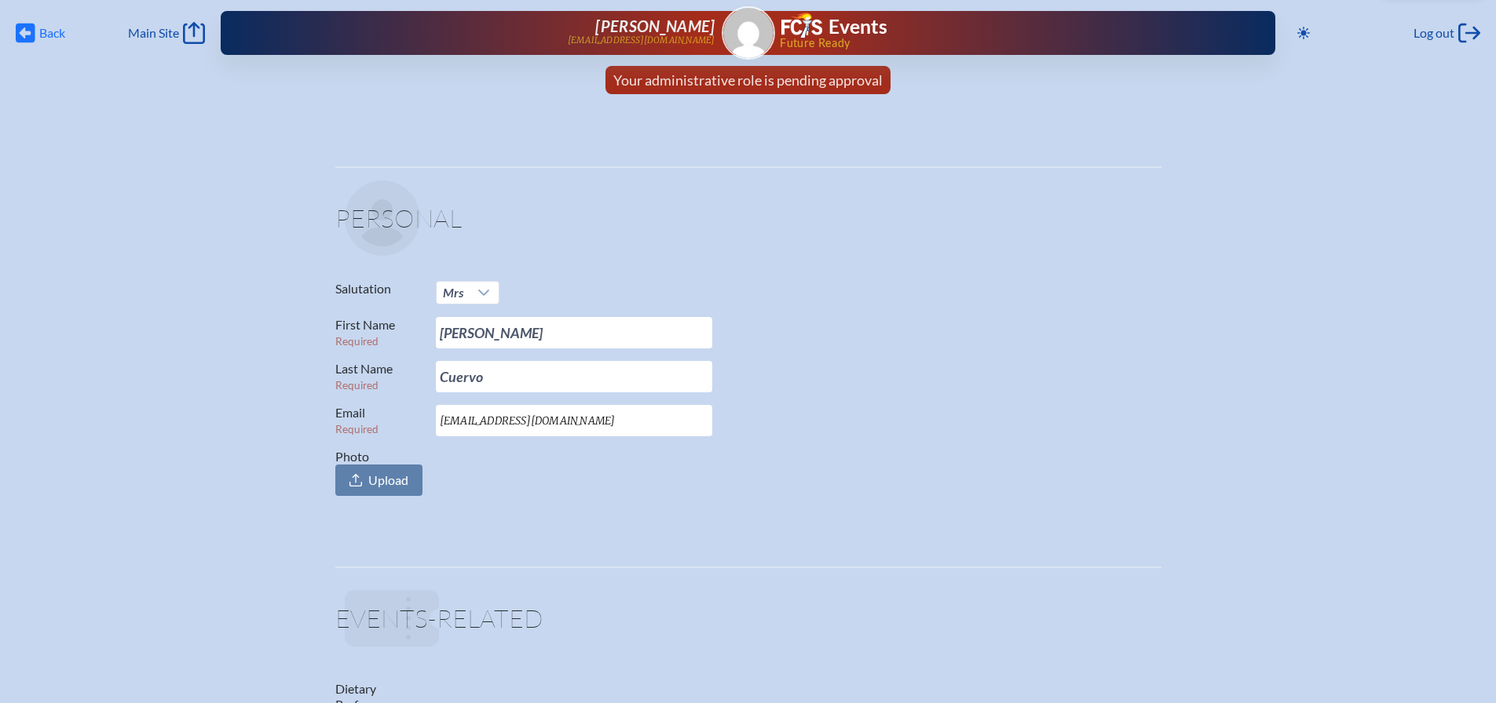
click at [23, 30] on icon "Back" at bounding box center [26, 33] width 20 height 22
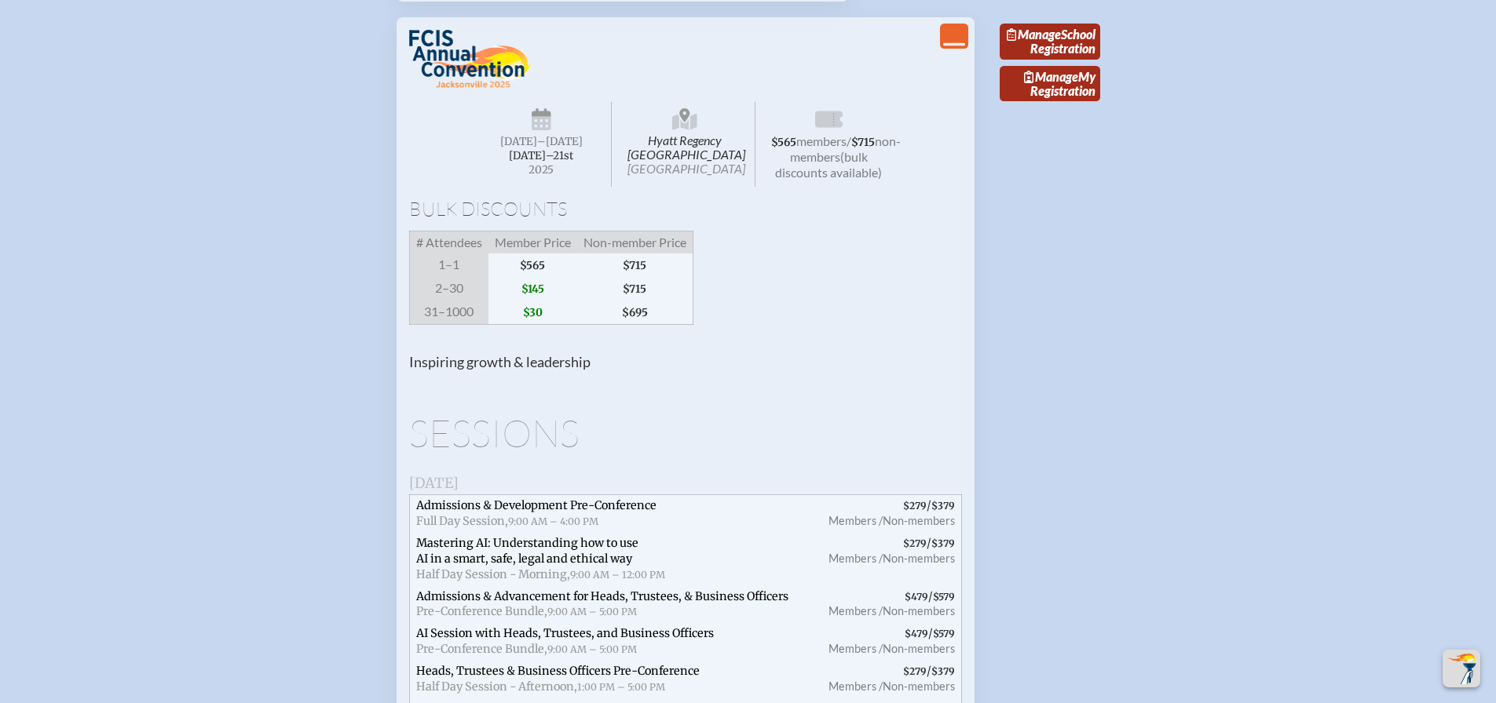
scroll to position [1413, 0]
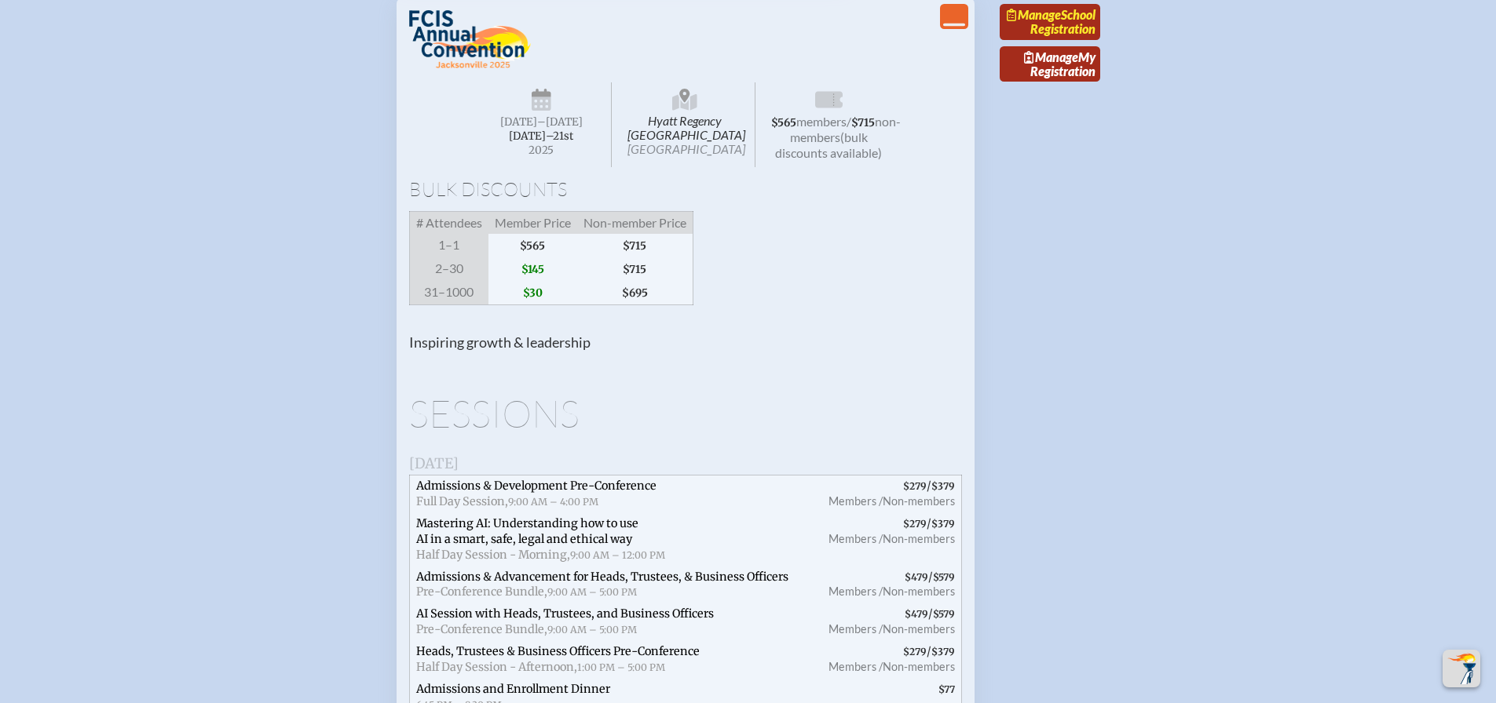
click at [1079, 40] on link "Manage School Registration" at bounding box center [1049, 22] width 100 height 36
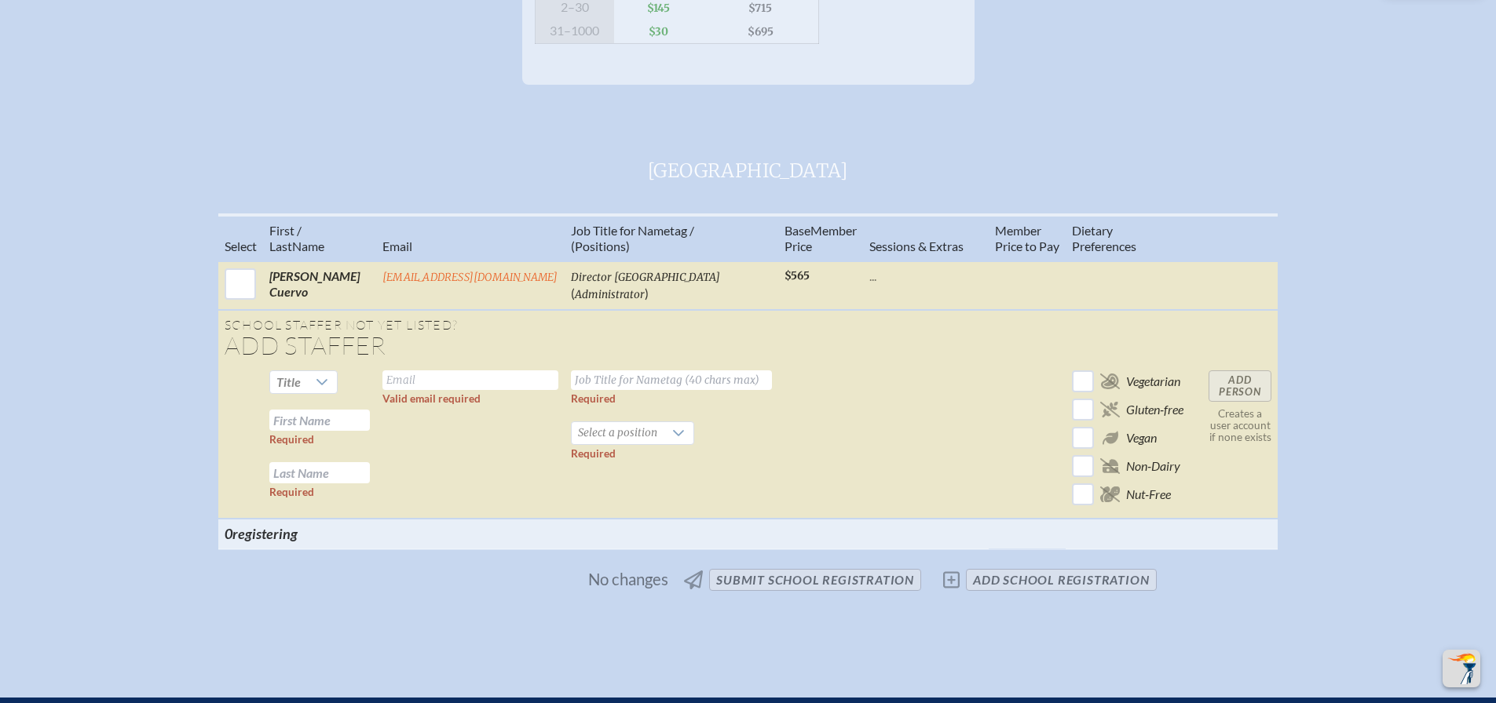
scroll to position [471, 0]
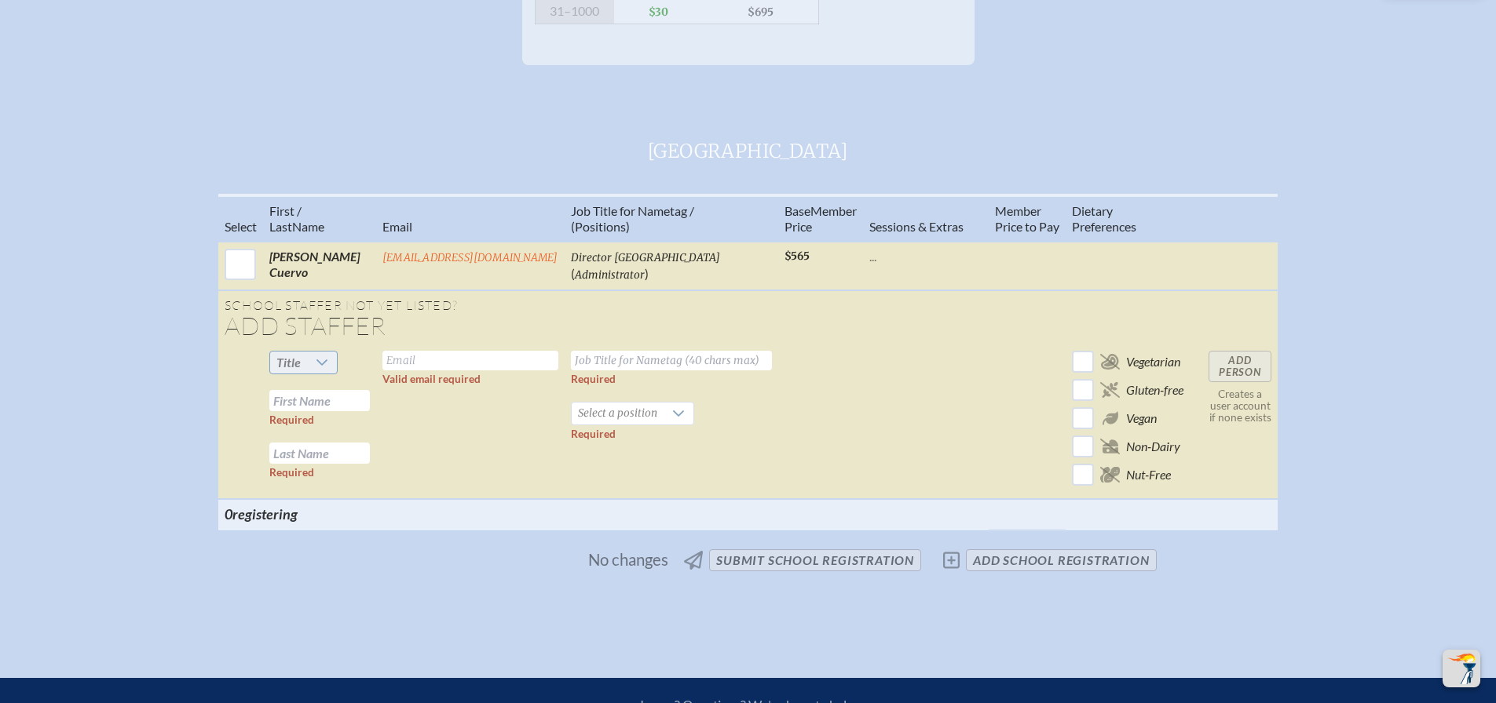
click at [307, 374] on div at bounding box center [322, 363] width 30 height 22
click at [298, 466] on li "Ms." at bounding box center [301, 472] width 68 height 22
click at [340, 411] on input "text" at bounding box center [319, 400] width 100 height 21
type input "[PERSON_NAME]"
click at [334, 464] on input "text" at bounding box center [319, 453] width 100 height 21
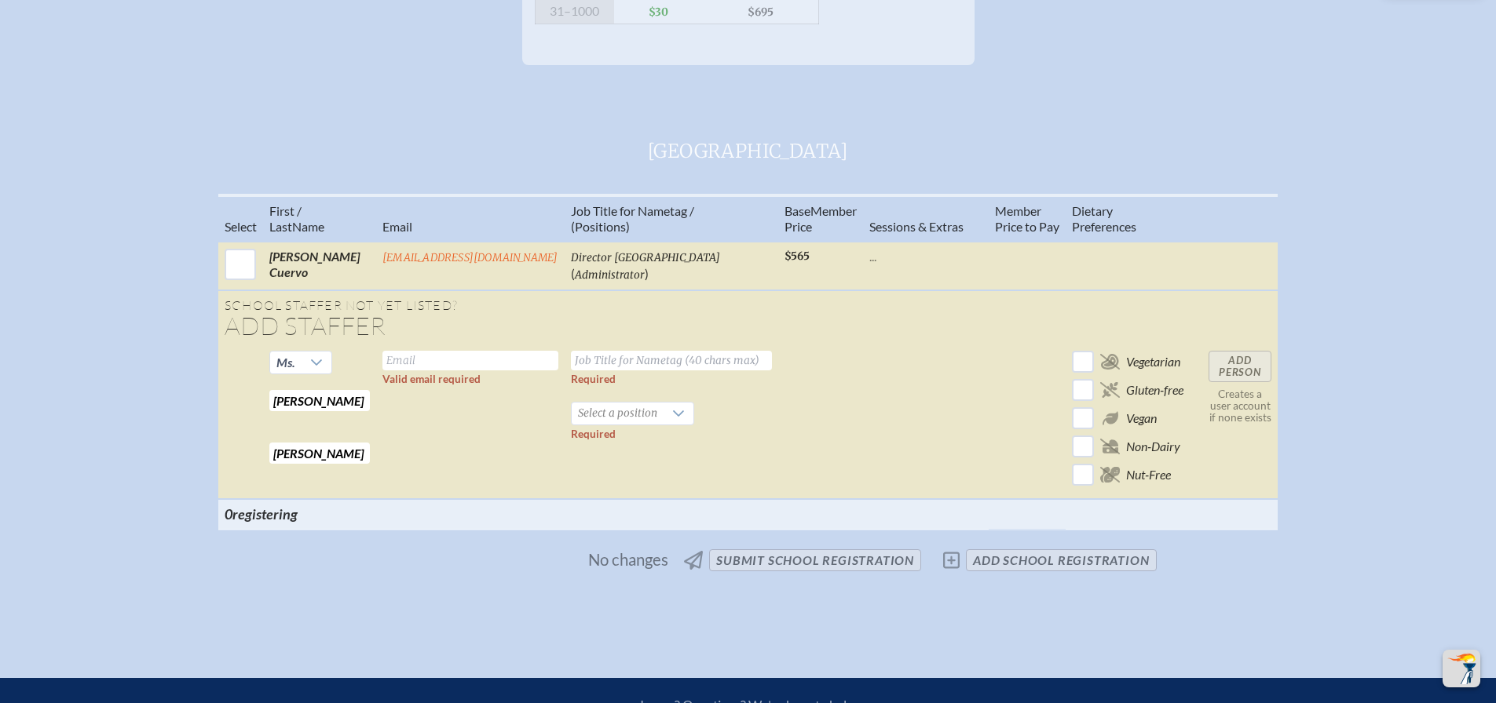
type input "Perez"
click at [489, 367] on input "text" at bounding box center [470, 361] width 176 height 20
type input "m"
type input "MPerez@greatheightsacademy.org"
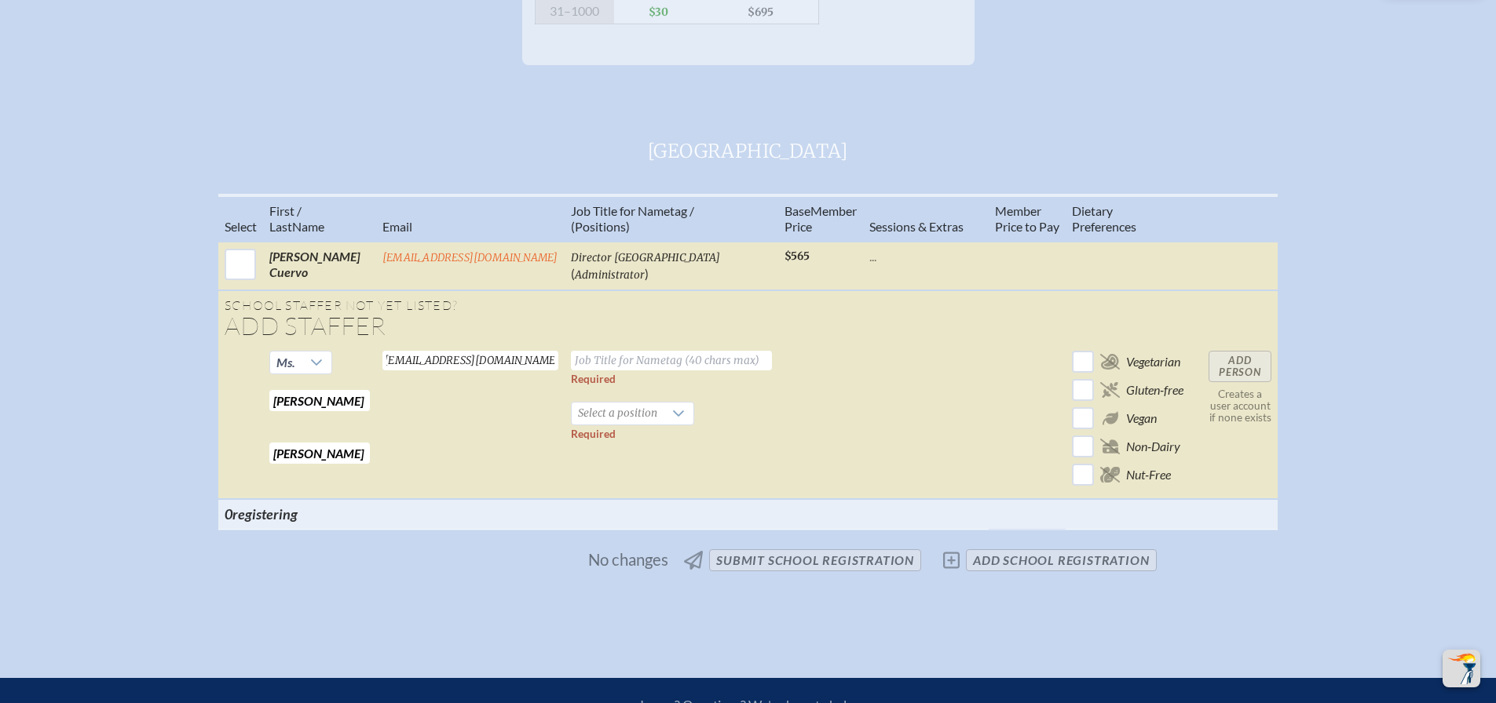
scroll to position [0, 0]
click at [688, 371] on input "text" at bounding box center [671, 361] width 201 height 20
type input "Mathematics"
click at [663, 422] on div at bounding box center [678, 414] width 30 height 22
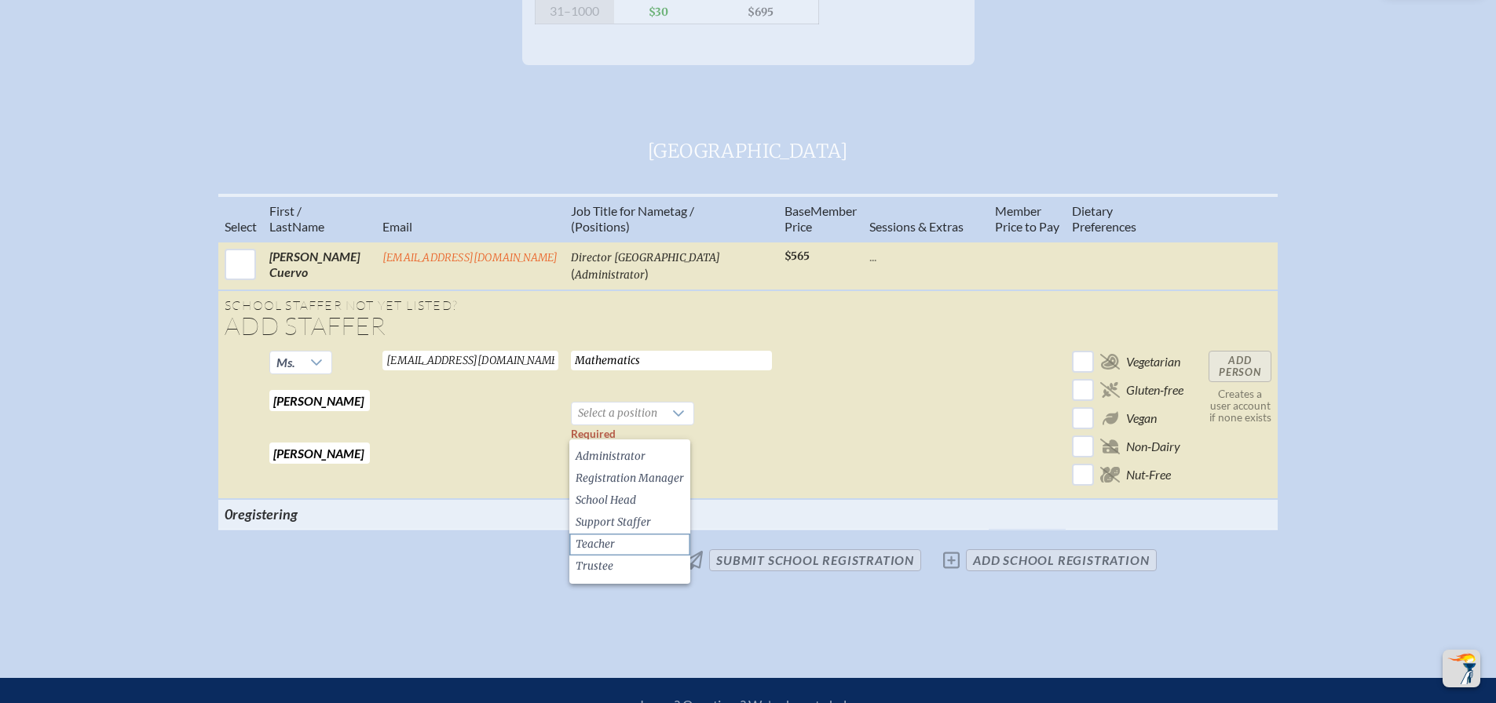
click at [630, 550] on li "Teacher" at bounding box center [629, 545] width 121 height 22
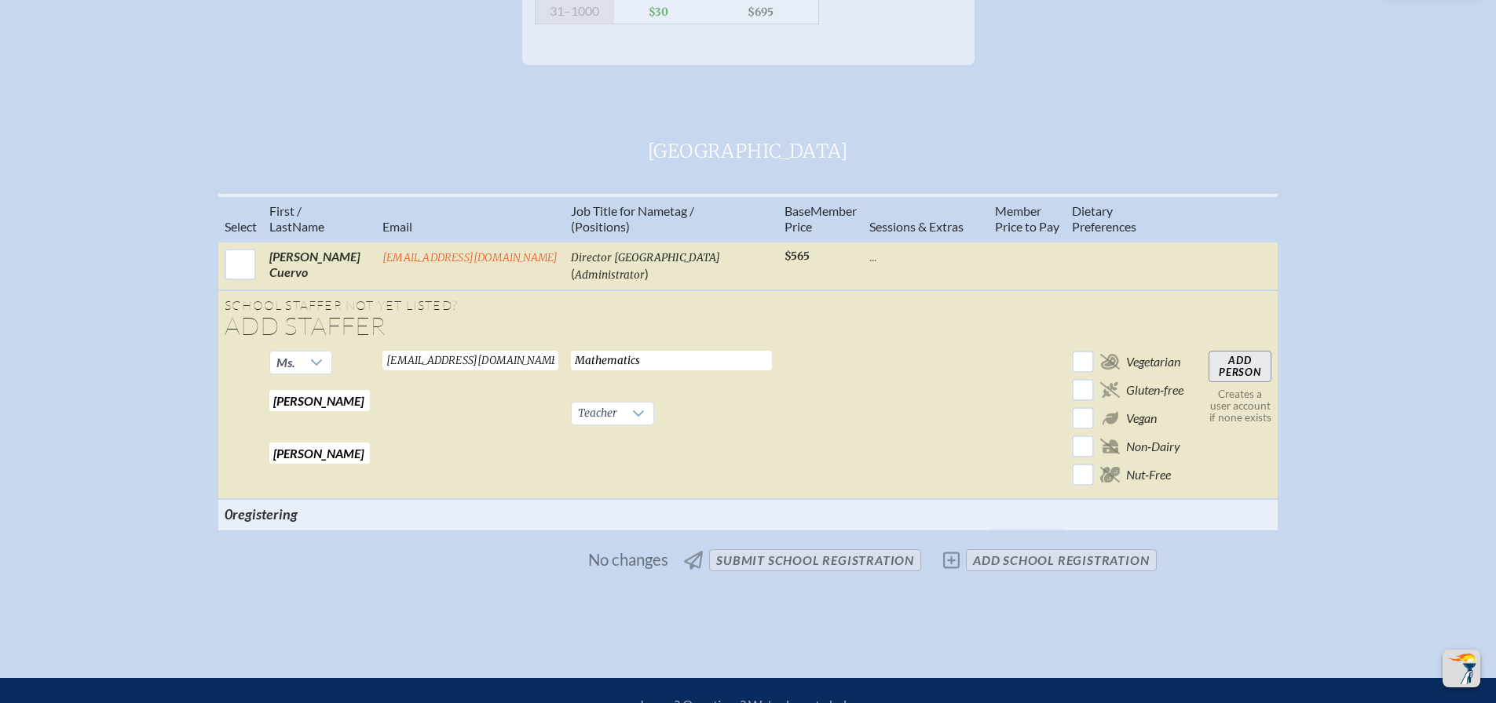
click at [1248, 380] on input "Add Person" at bounding box center [1239, 366] width 63 height 31
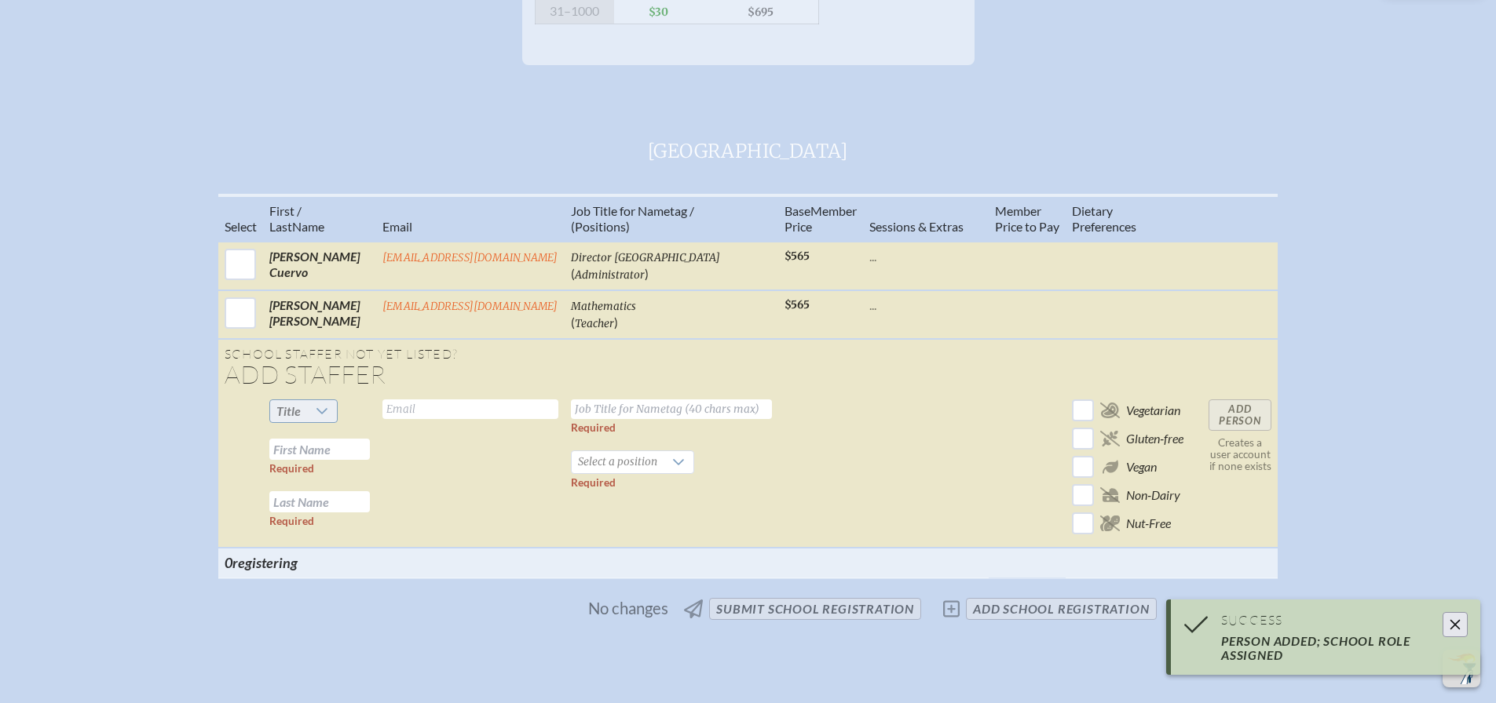
click at [285, 418] on span "Title" at bounding box center [288, 411] width 24 height 15
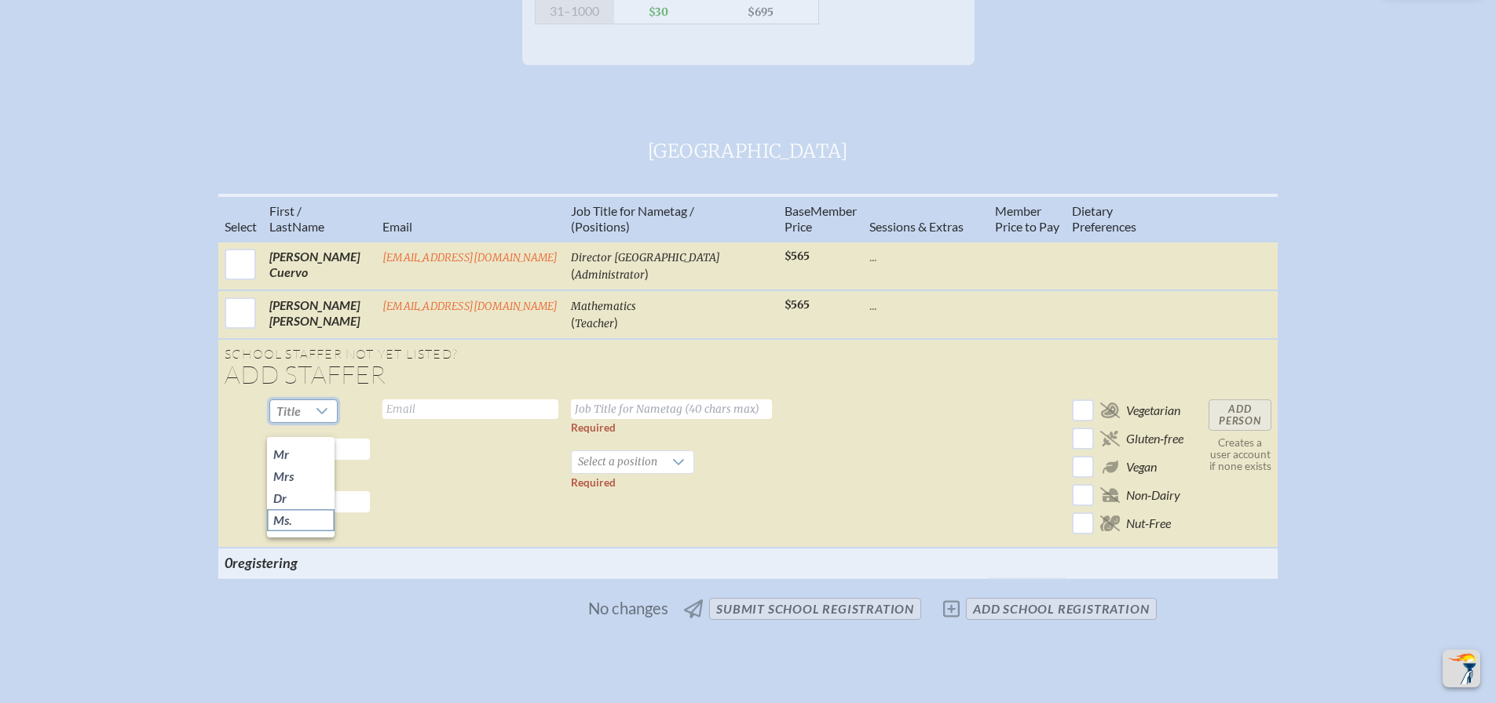
click at [312, 515] on li "Ms." at bounding box center [301, 521] width 68 height 22
click at [316, 460] on input "text" at bounding box center [319, 449] width 100 height 21
type input "Victoria"
type input "Martinez"
click at [442, 419] on input "text" at bounding box center [470, 410] width 176 height 20
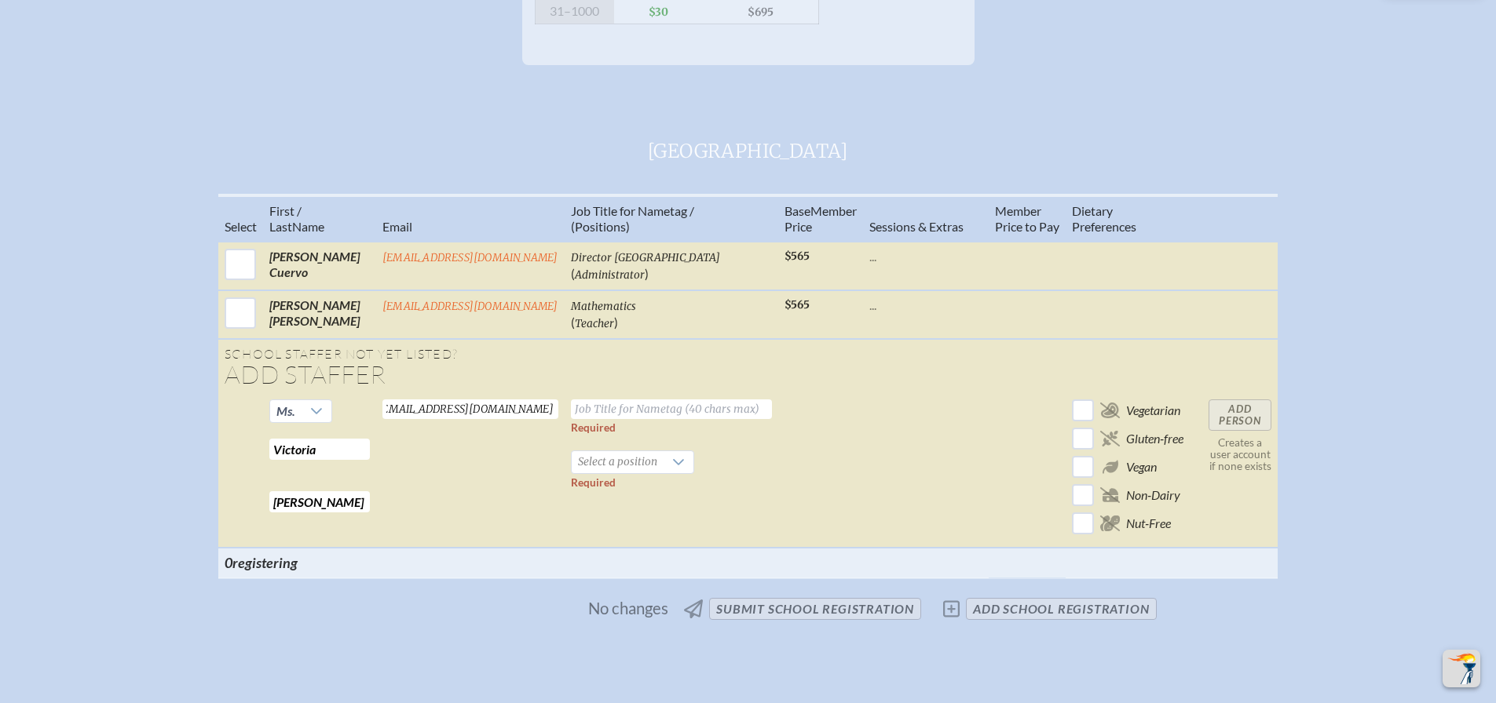
scroll to position [0, 17]
click at [491, 419] on input "VMartinez@greatheightsacademy.org" at bounding box center [470, 410] width 176 height 20
type input "VMartinez@greatheightsacademy.org"
click at [607, 419] on input "text" at bounding box center [671, 410] width 201 height 20
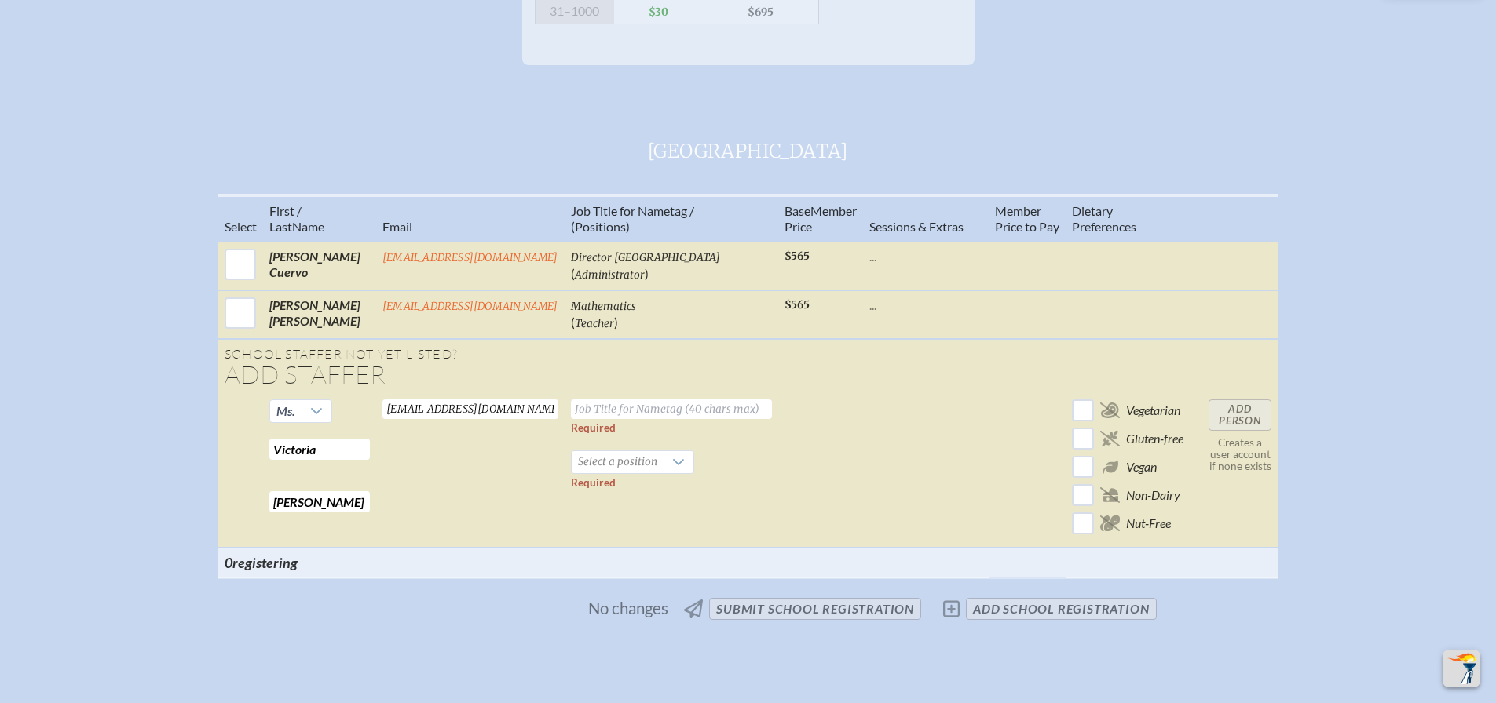
type input "M"
type input "Language Arts"
click at [605, 473] on span "Select a position" at bounding box center [618, 462] width 92 height 22
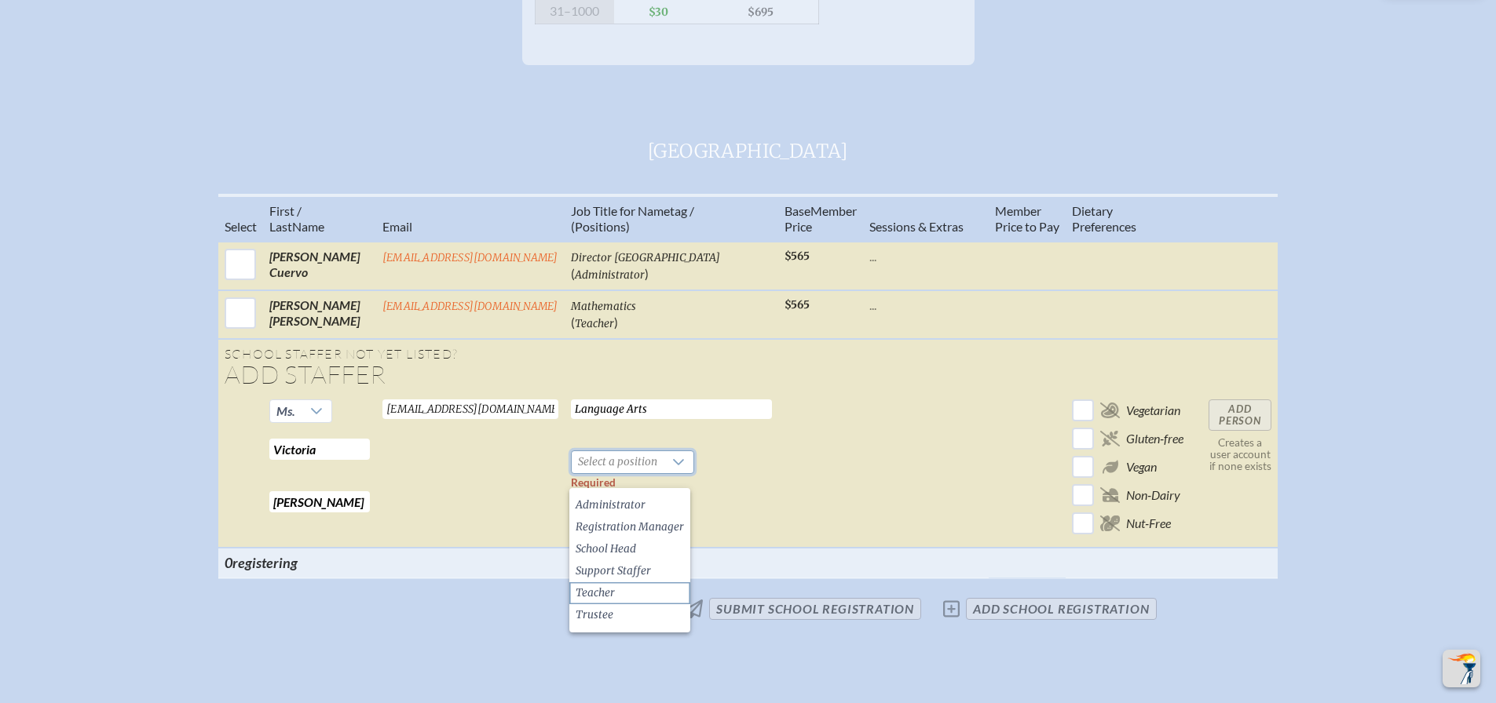
click at [636, 591] on li "Teacher" at bounding box center [629, 594] width 121 height 22
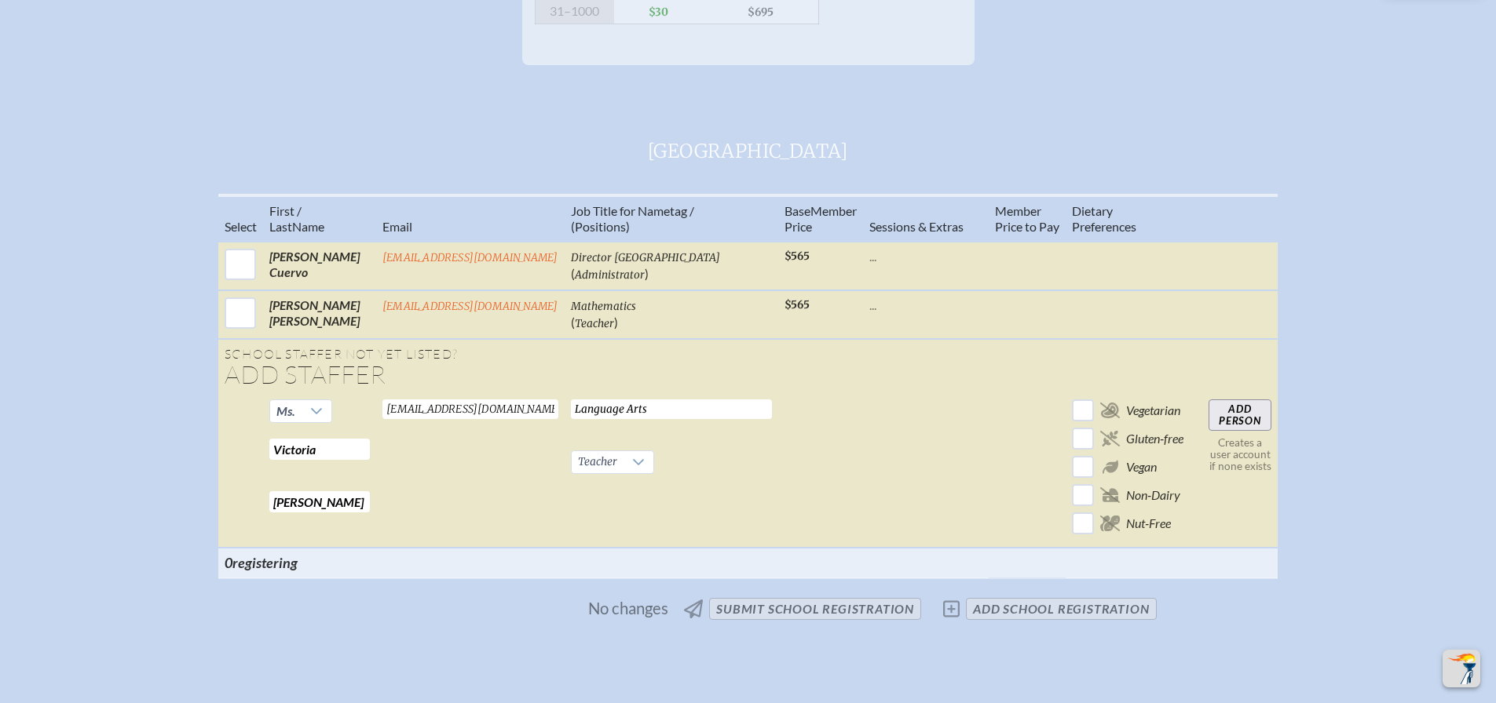
click at [1260, 431] on input "Add Person" at bounding box center [1239, 415] width 63 height 31
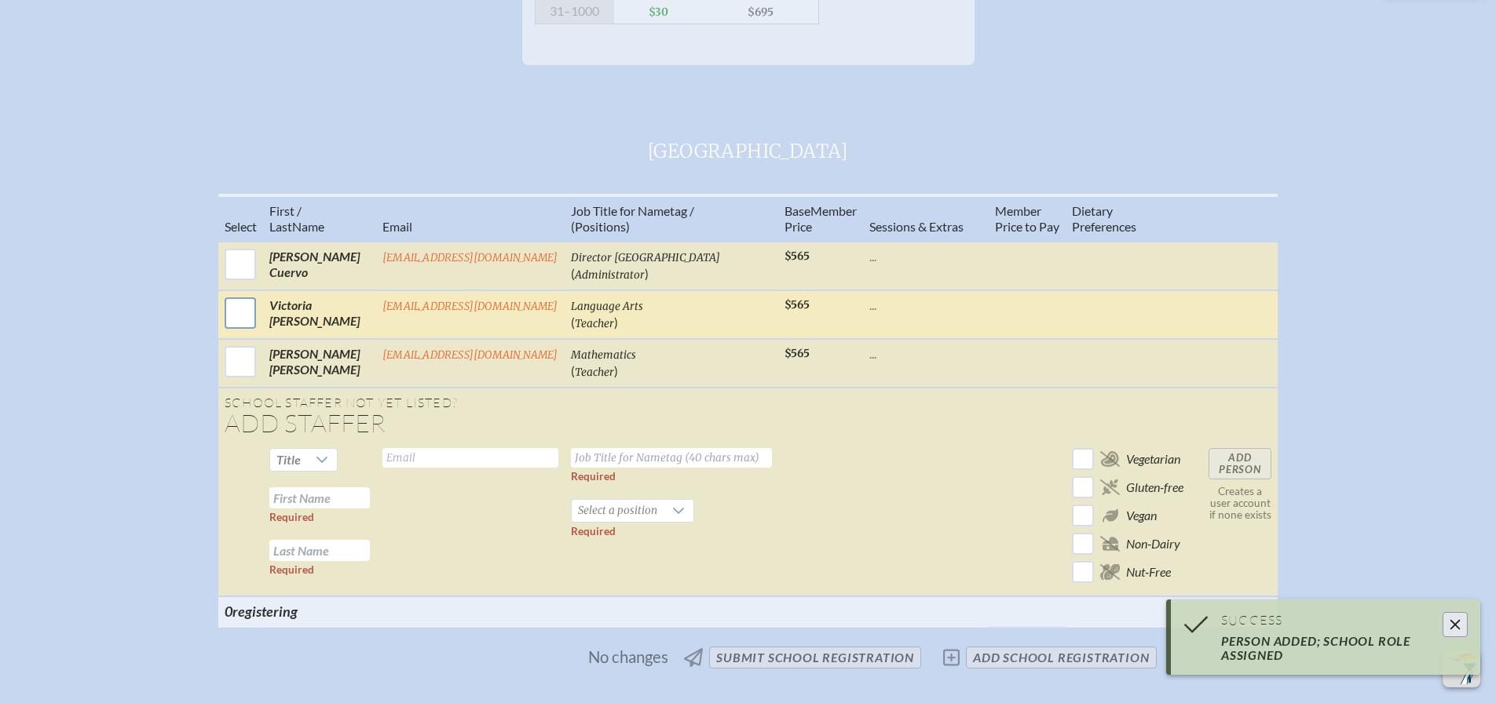
click at [230, 332] on input "checkbox" at bounding box center [240, 313] width 39 height 39
checkbox input "true"
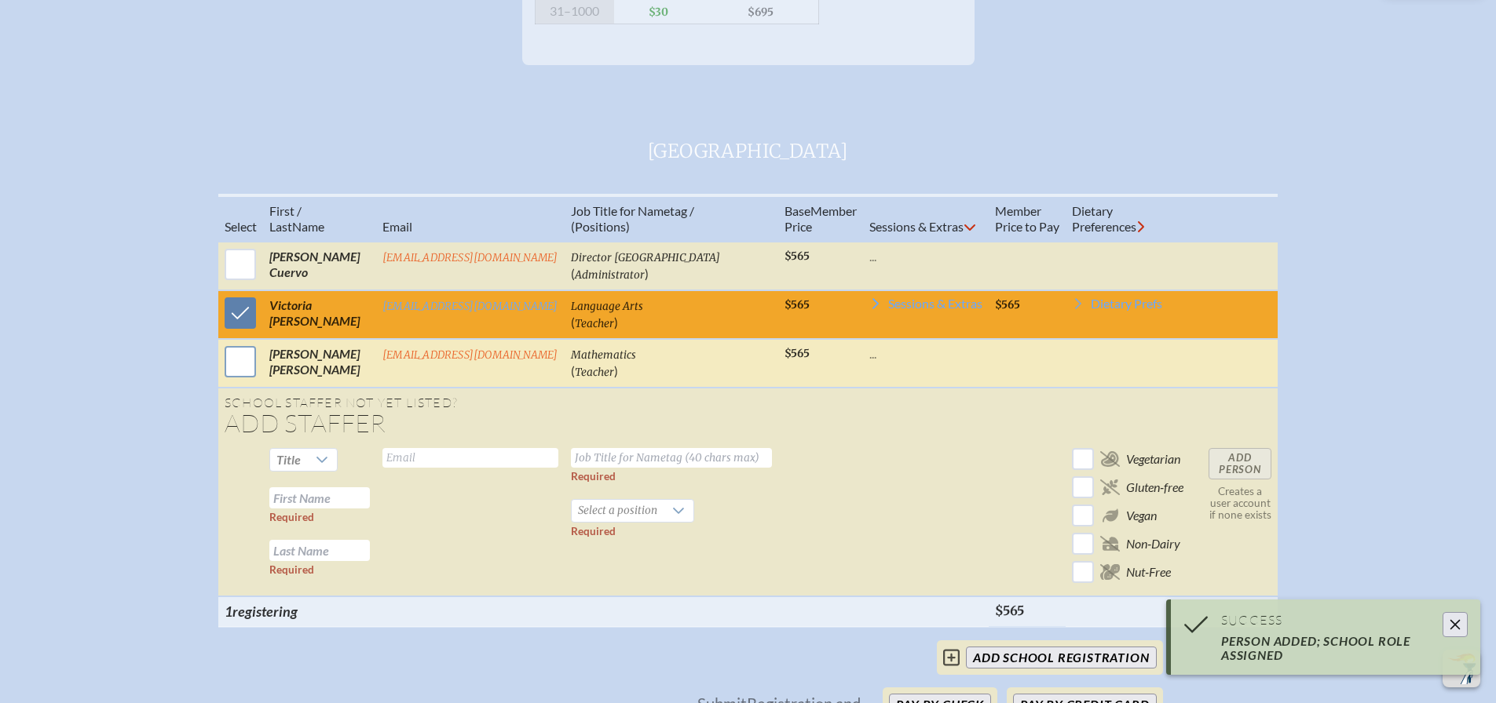
click at [230, 378] on input "checkbox" at bounding box center [240, 361] width 39 height 39
checkbox input "true"
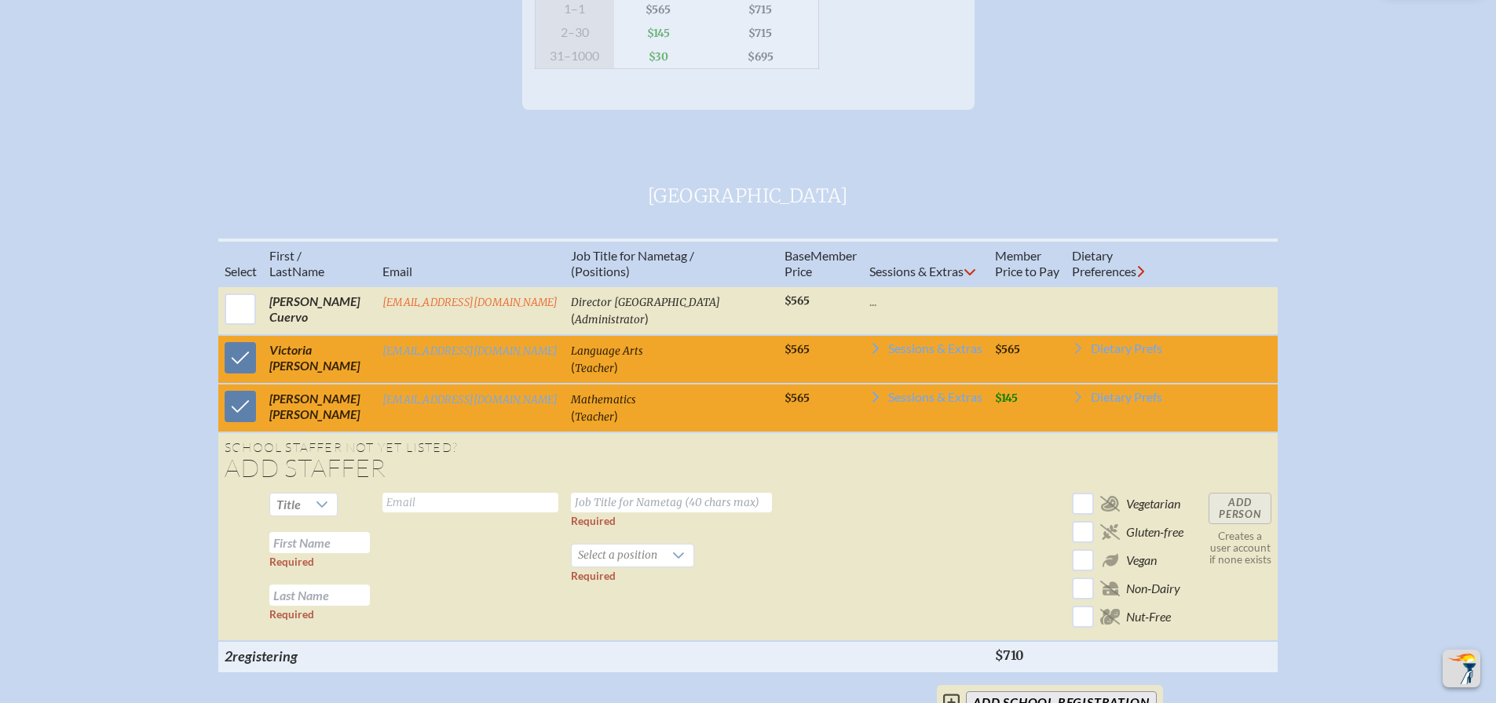
scroll to position [471, 0]
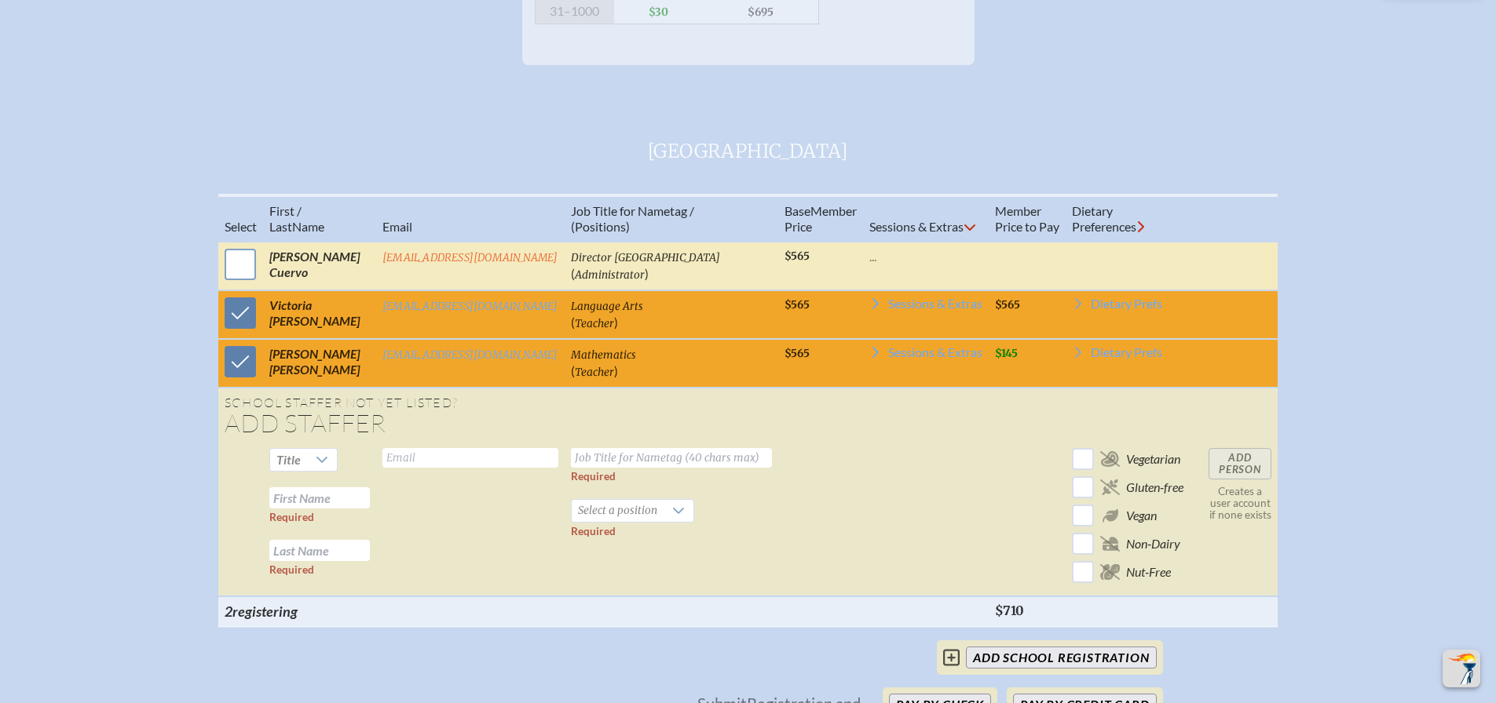
click at [229, 280] on input "checkbox" at bounding box center [240, 264] width 39 height 39
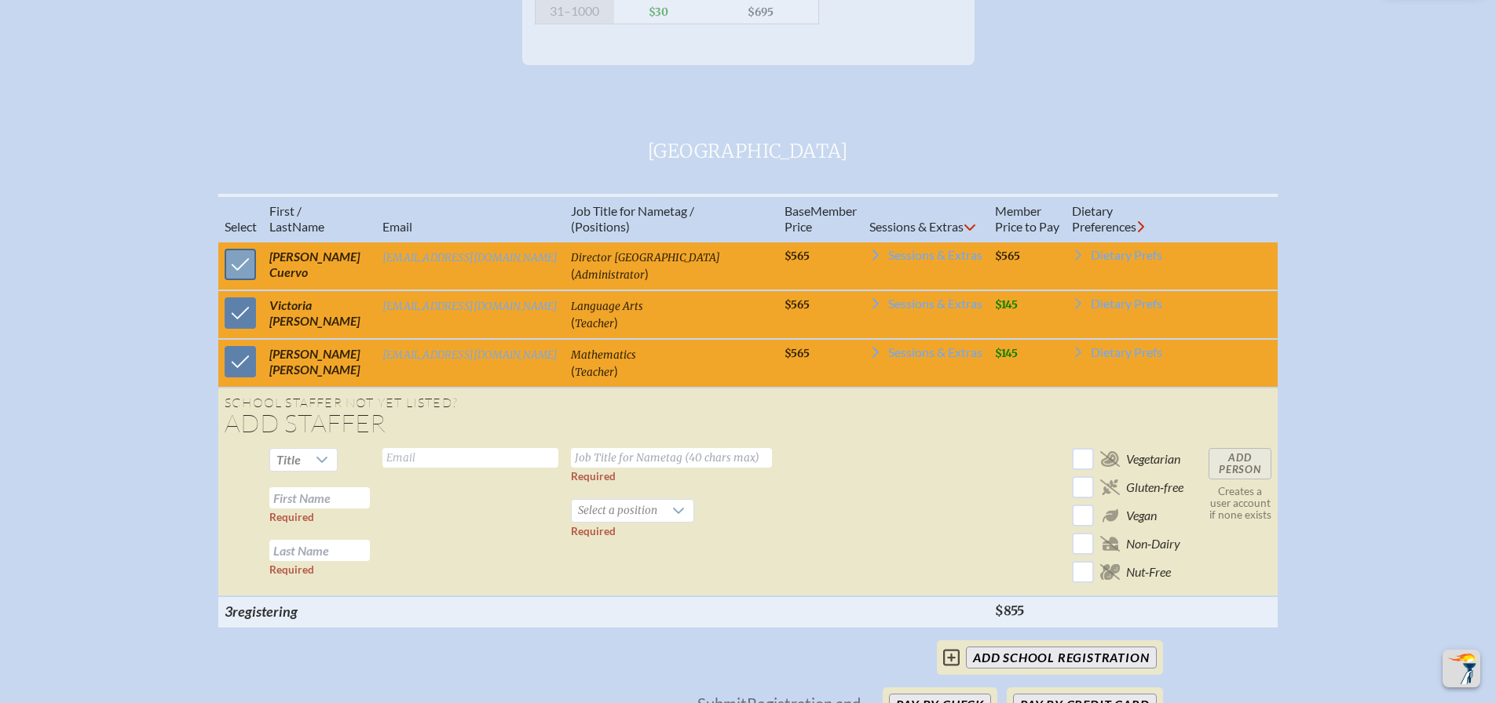
click at [222, 278] on input "checkbox" at bounding box center [240, 264] width 39 height 39
checkbox input "false"
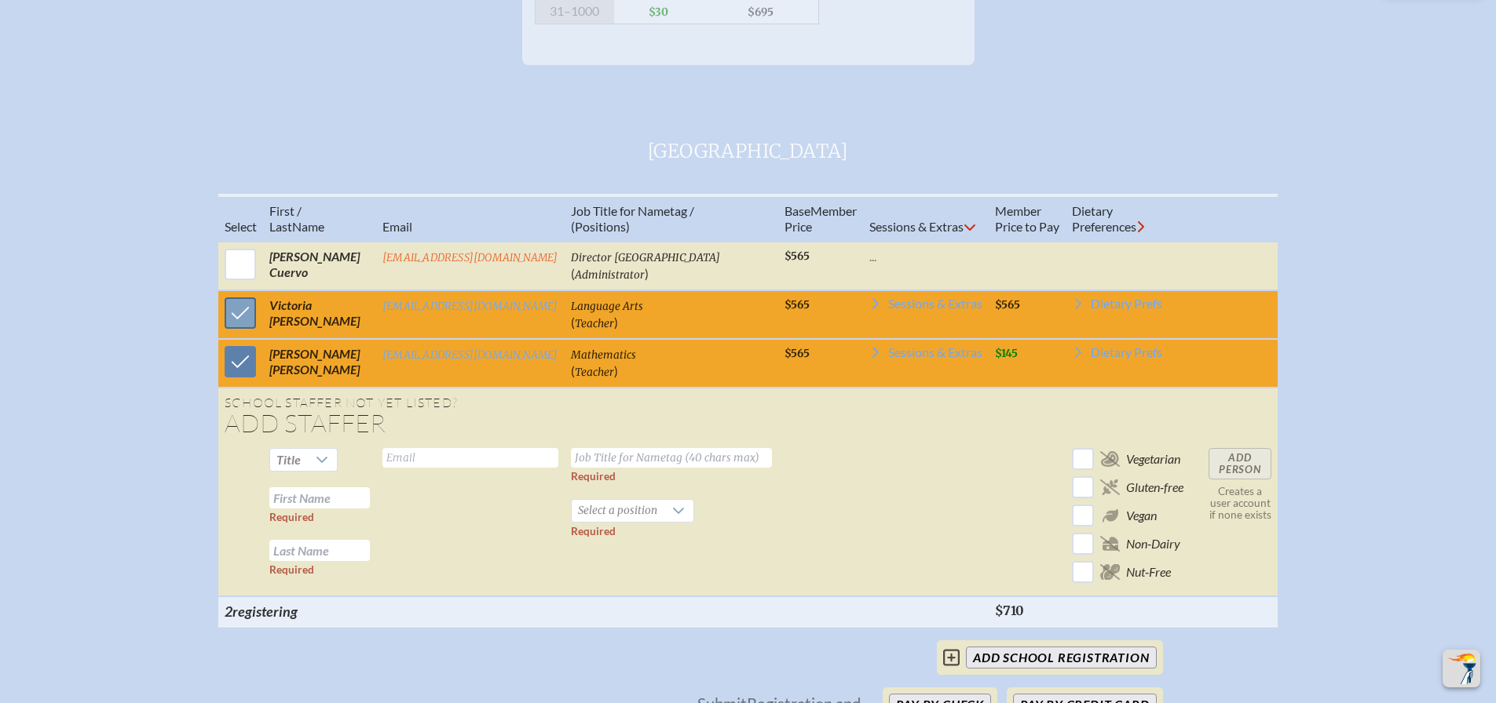
click at [243, 325] on input "checkbox" at bounding box center [240, 313] width 39 height 39
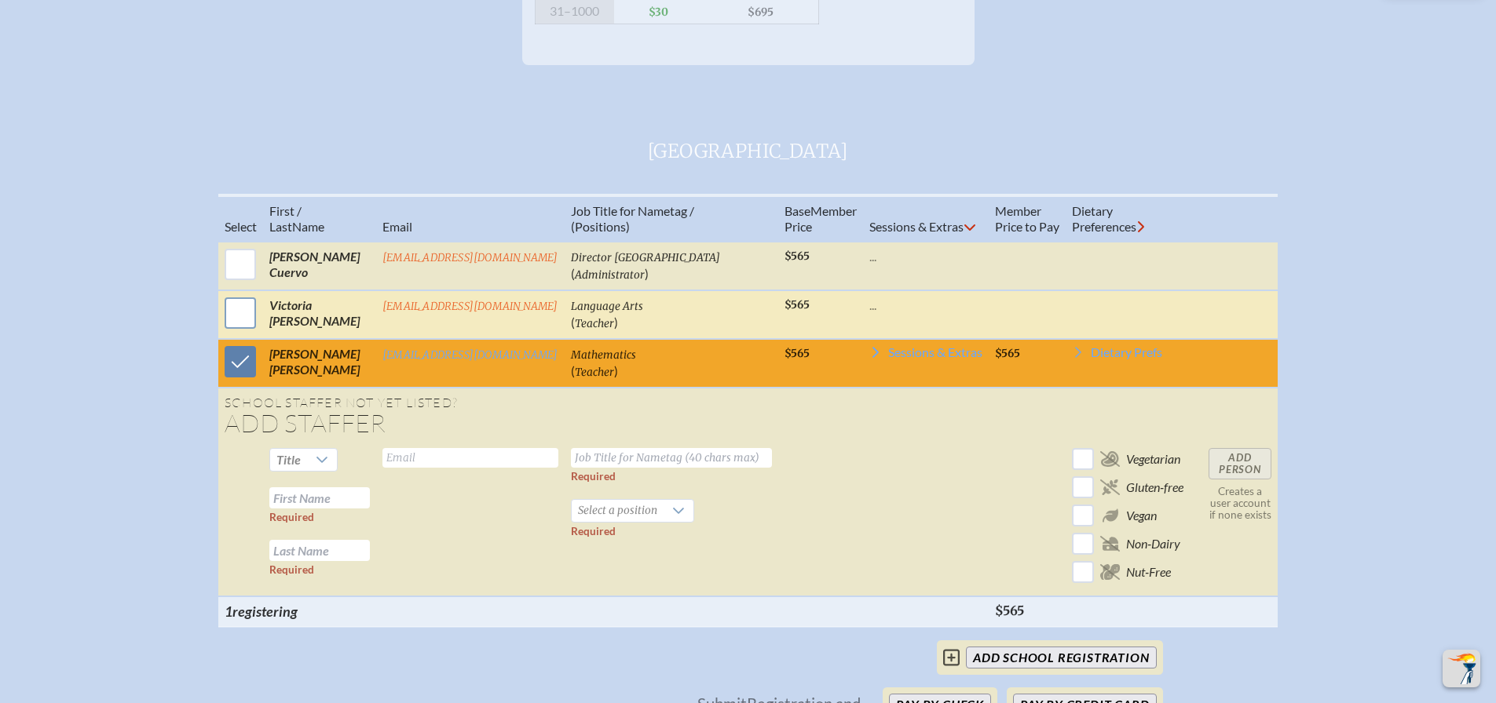
click at [237, 320] on input "checkbox" at bounding box center [240, 313] width 39 height 39
checkbox input "true"
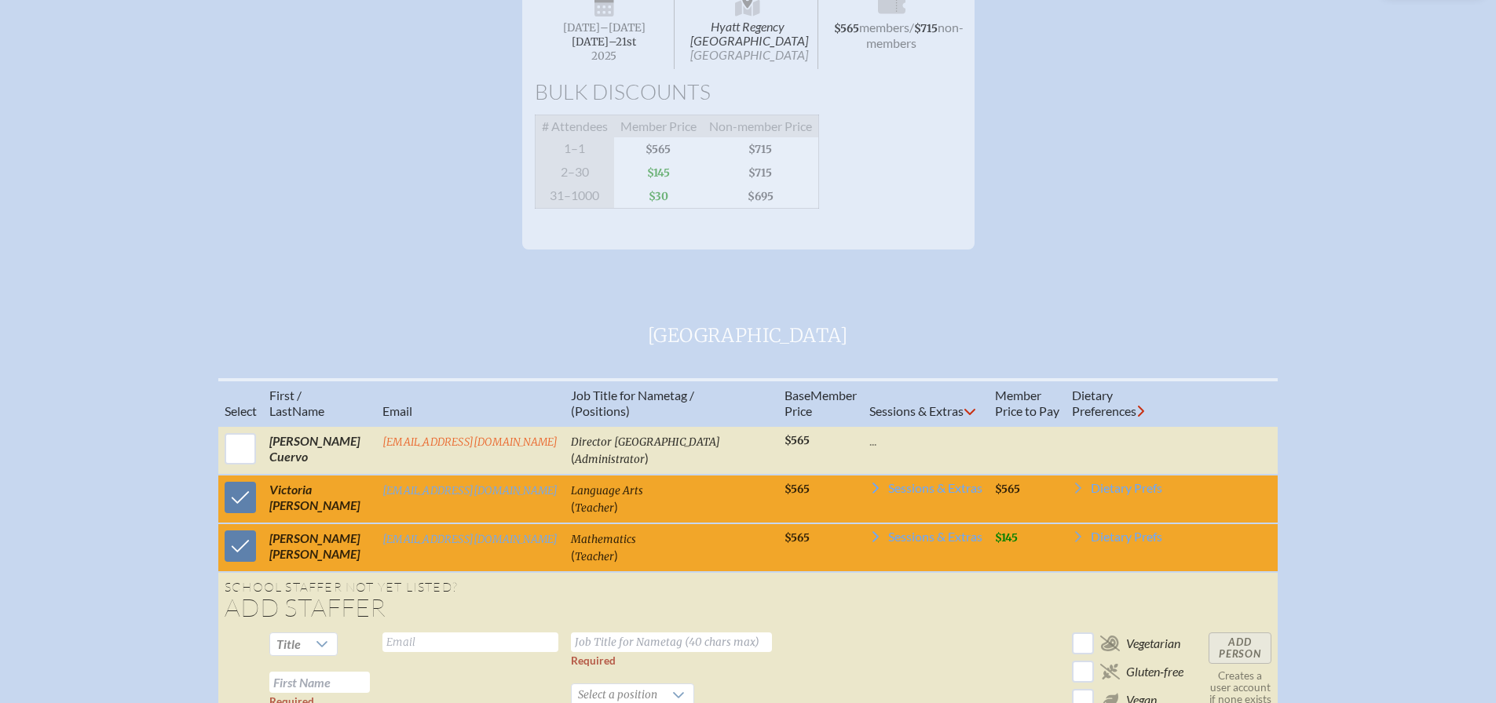
scroll to position [314, 0]
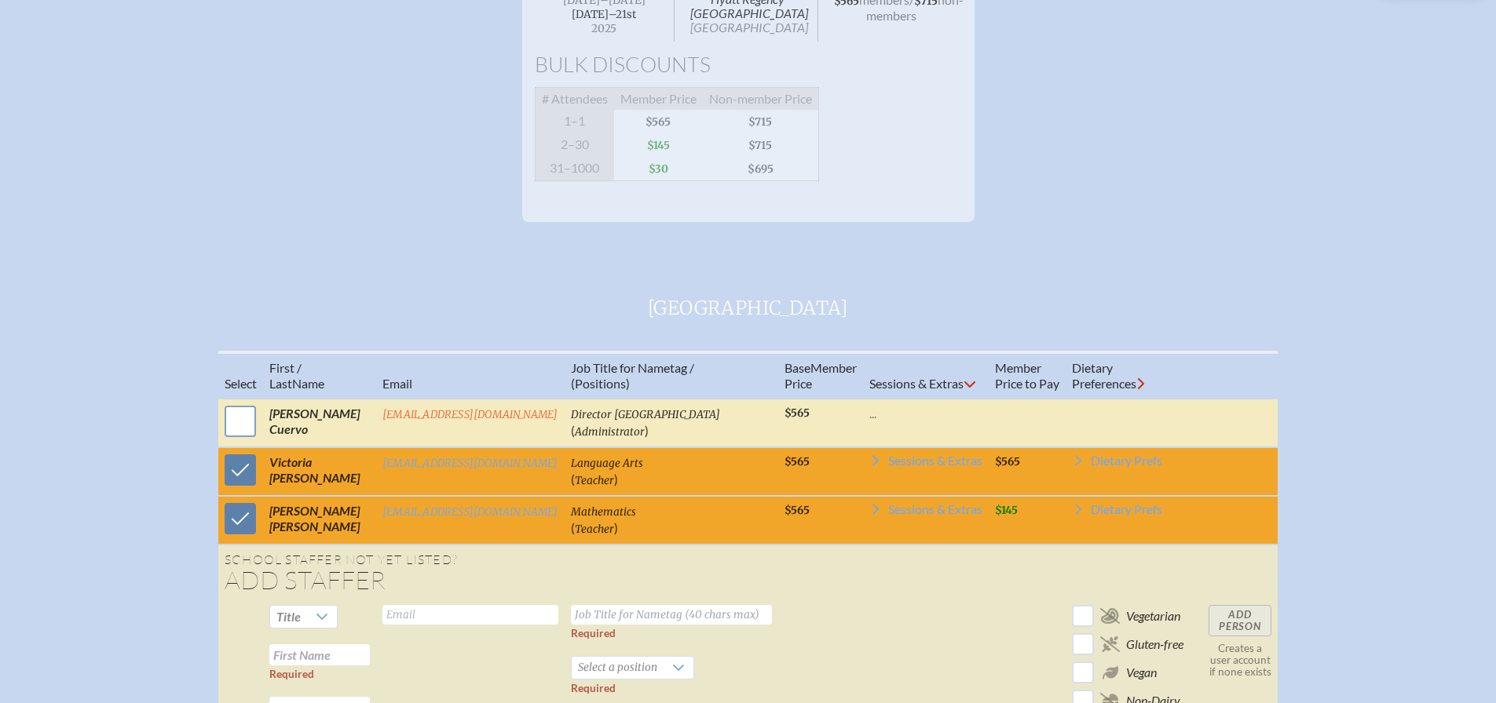
click at [239, 441] on input "checkbox" at bounding box center [240, 421] width 39 height 39
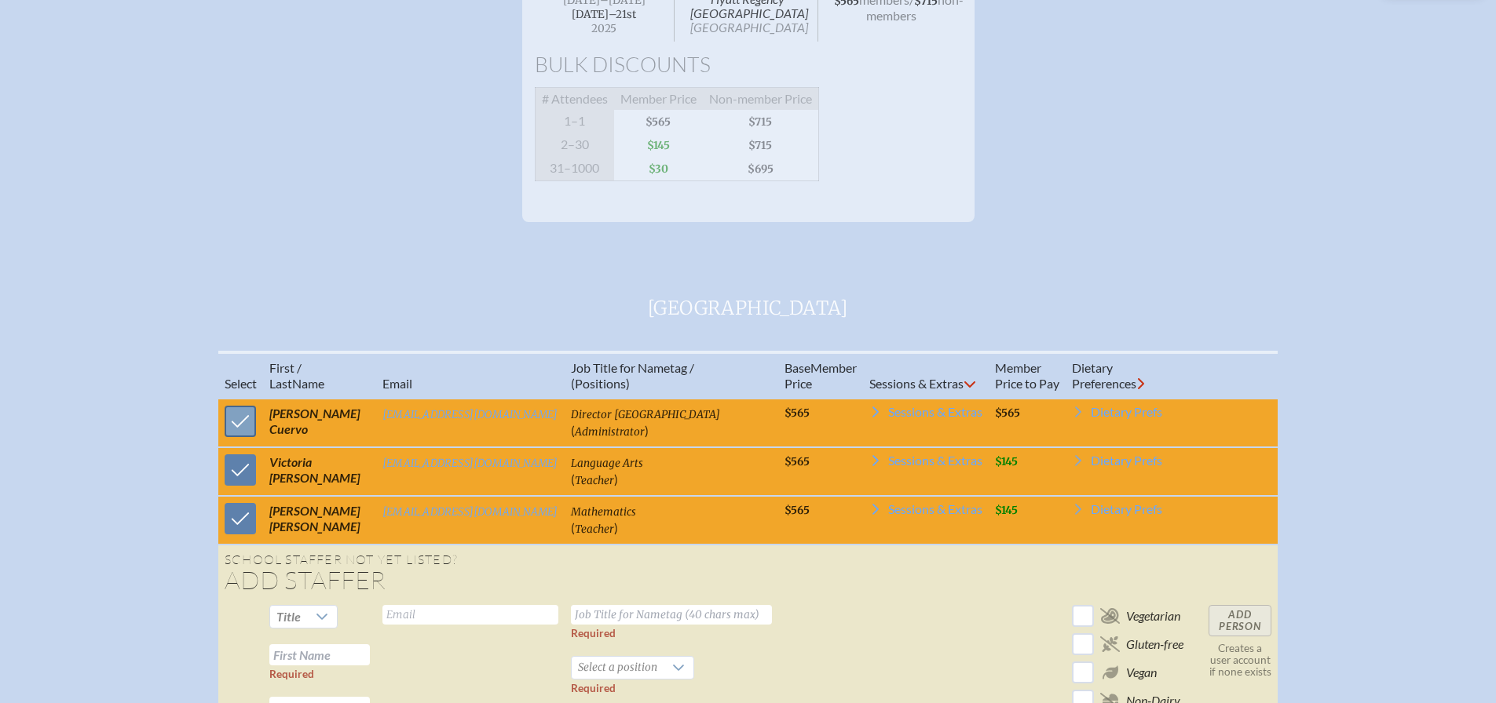
click at [221, 430] on input "checkbox" at bounding box center [240, 421] width 39 height 39
checkbox input "false"
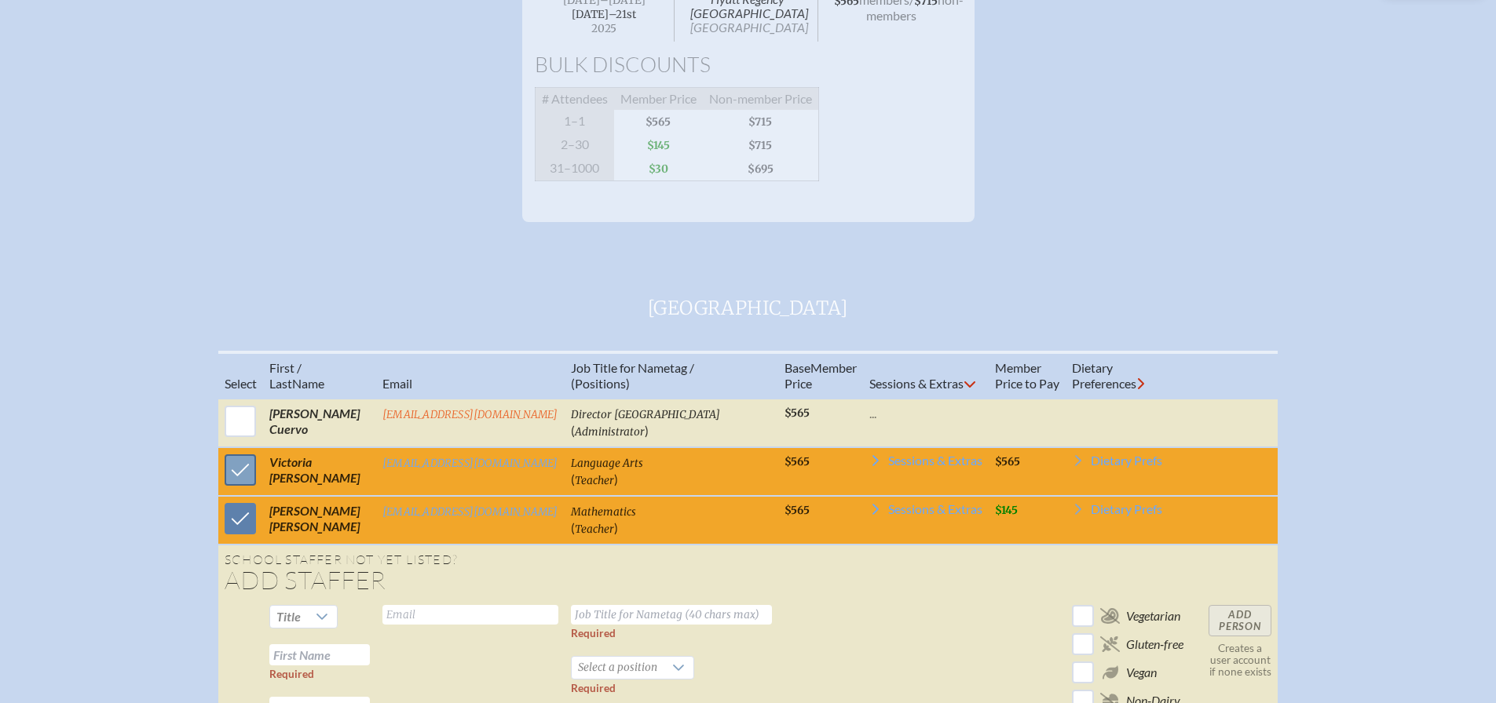
click at [232, 477] on input "checkbox" at bounding box center [240, 470] width 39 height 39
checkbox input "false"
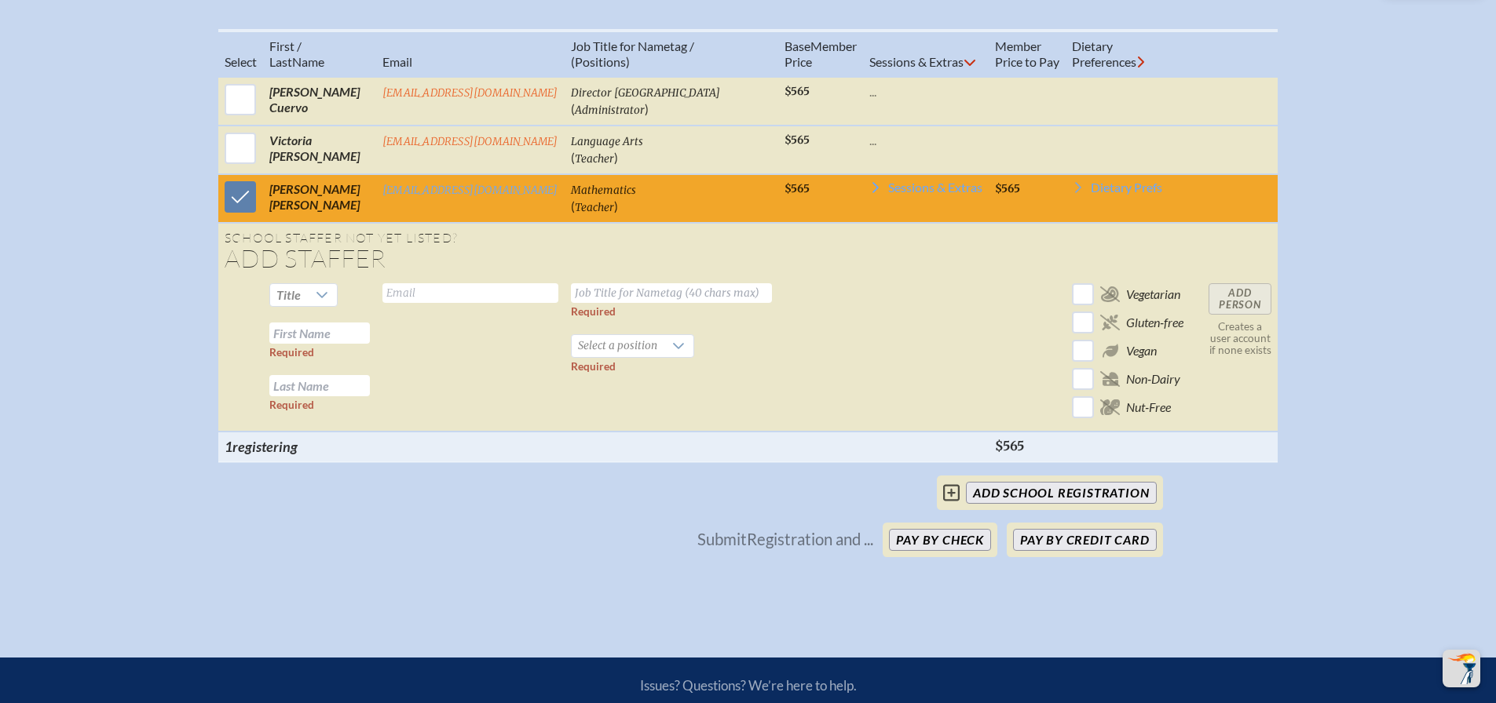
scroll to position [707, 0]
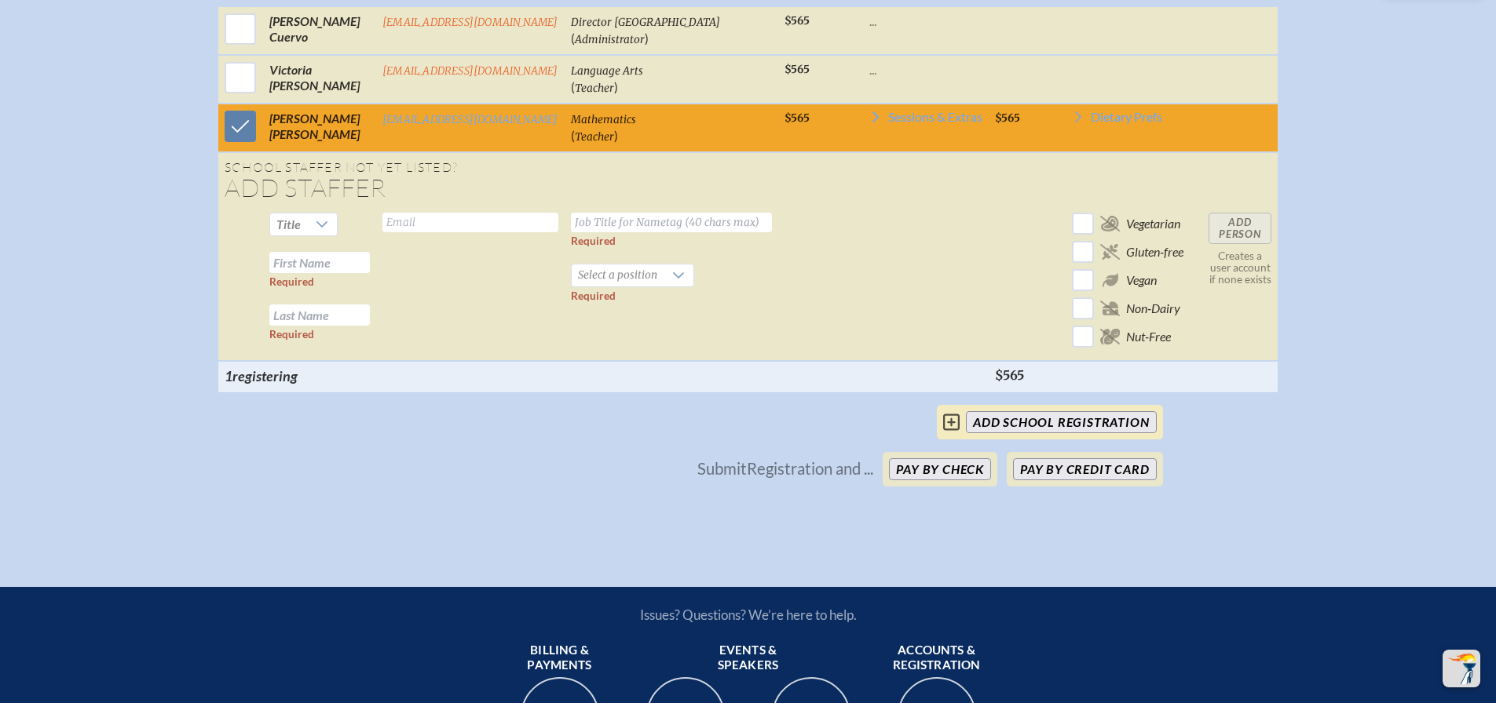
click at [1061, 433] on input "add School Registration" at bounding box center [1061, 422] width 190 height 22
click at [1124, 481] on button "Pay by Credit Card" at bounding box center [1084, 470] width 143 height 22
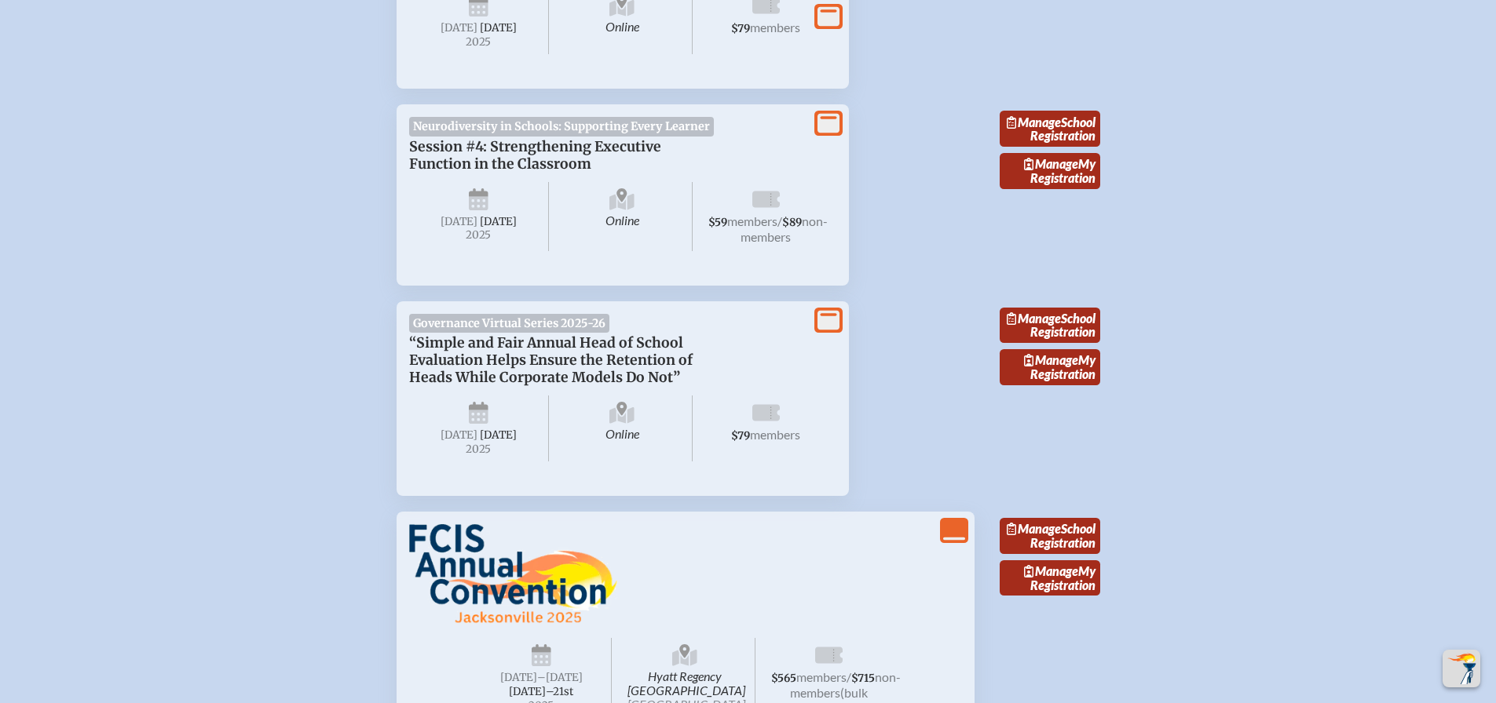
scroll to position [785, 0]
